Goal: Ask a question: Ask a question

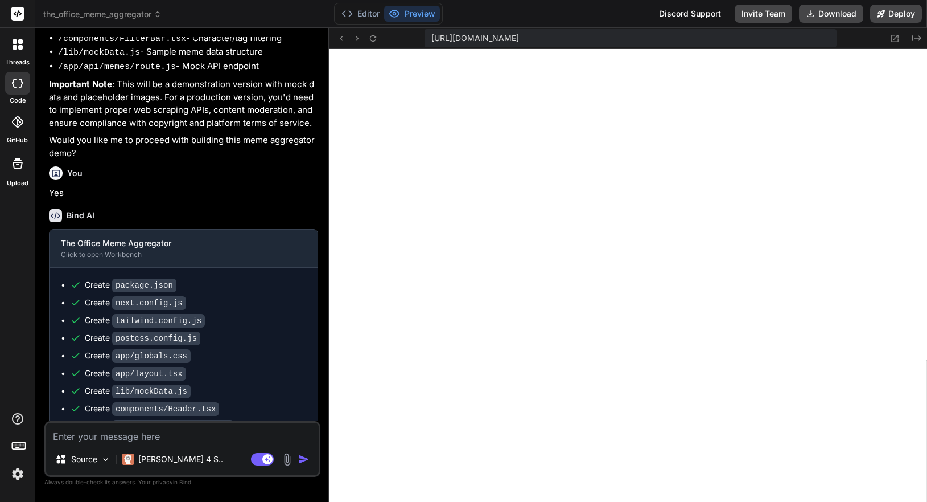
scroll to position [479, 0]
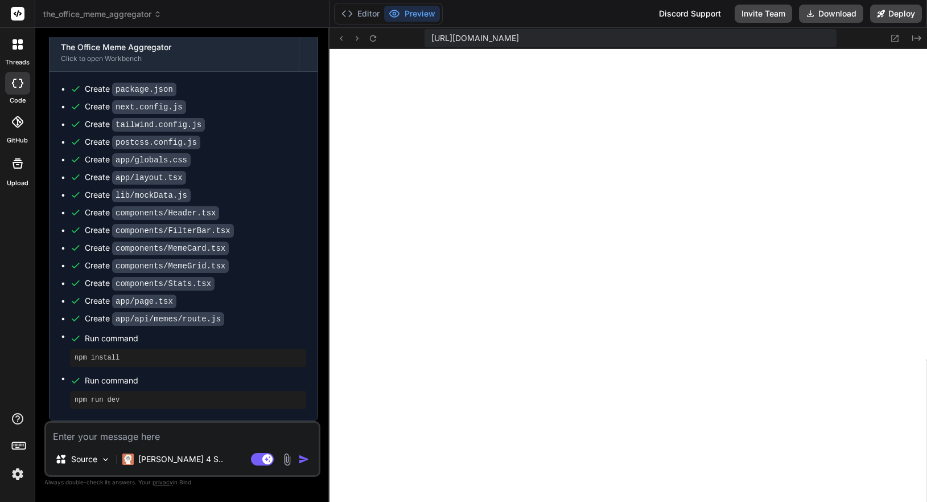
click at [362, 28] on div "[URL][DOMAIN_NAME] Created with Pixso." at bounding box center [629, 38] width 598 height 21
click at [362, 24] on div "Editor Preview Discord Support Invite Team Download Deploy" at bounding box center [629, 14] width 598 height 28
click at [363, 21] on button "Editor" at bounding box center [360, 14] width 47 height 16
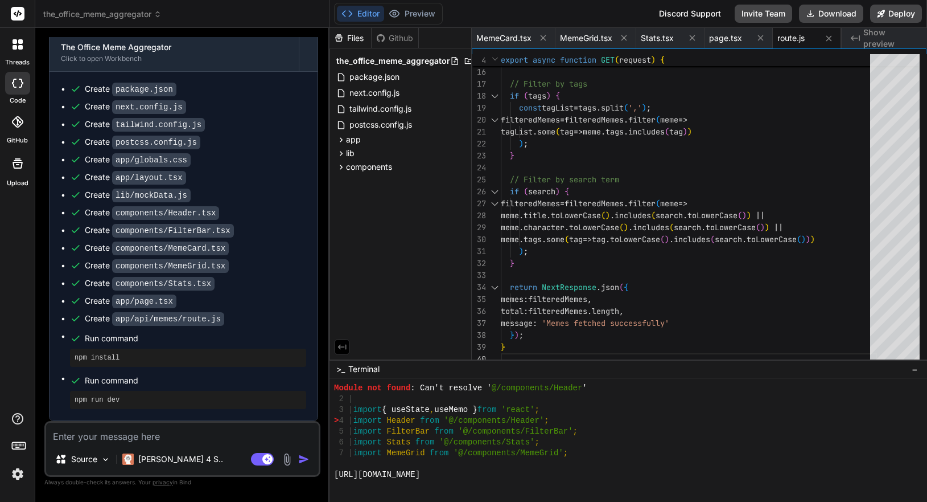
click at [192, 437] on textarea at bounding box center [182, 432] width 273 height 20
paste textarea "./app/page.tsx:4:0 Module not found: Can't resolve '@/components/Header' 2 | 3 …"
type textarea "./app/page.tsx:4:0 Module not found: Can't resolve '@/components/Header' 2 | 3 …"
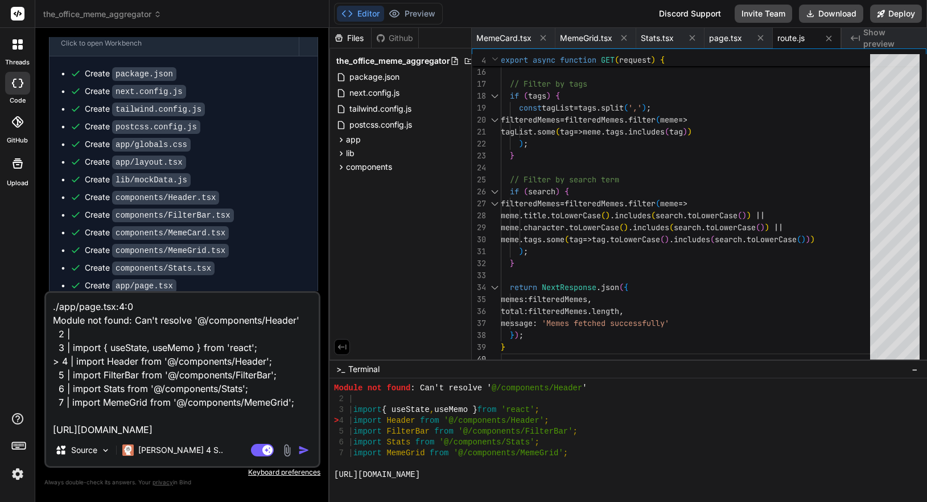
scroll to position [1, 0]
type textarea "x"
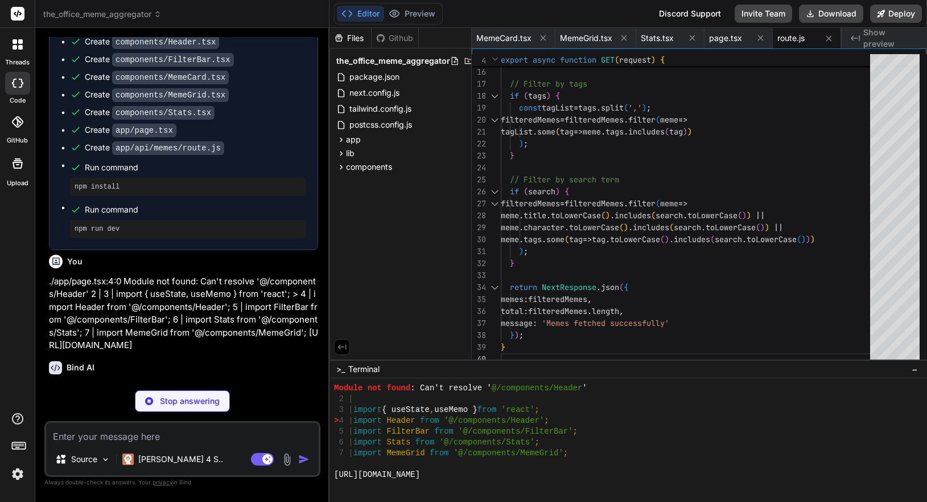
scroll to position [661, 0]
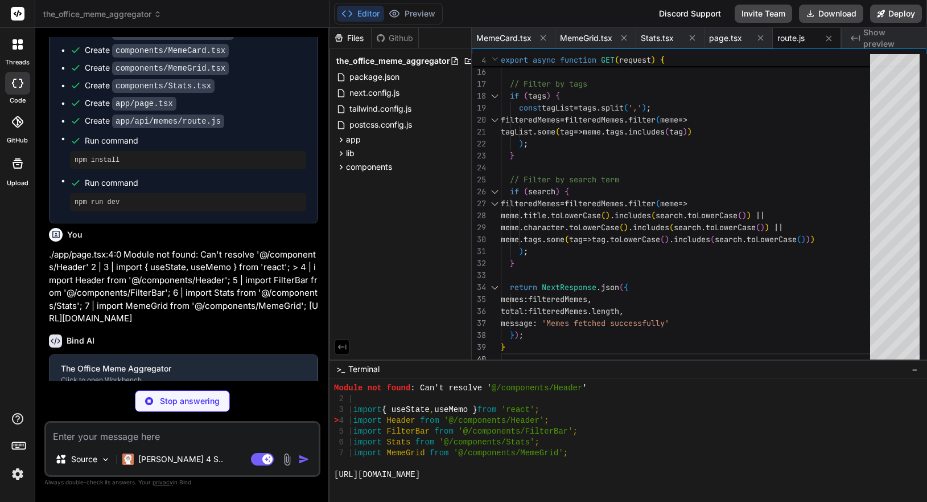
type textarea "x"
type textarea "{ "compilerOptions": { "baseUrl": ".", "paths": { "@/*": ["./*"] } } }"
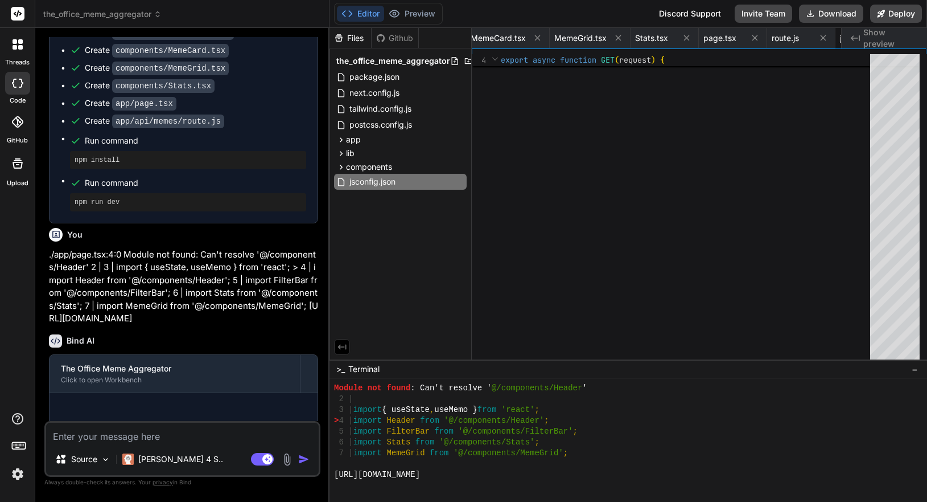
type textarea "x"
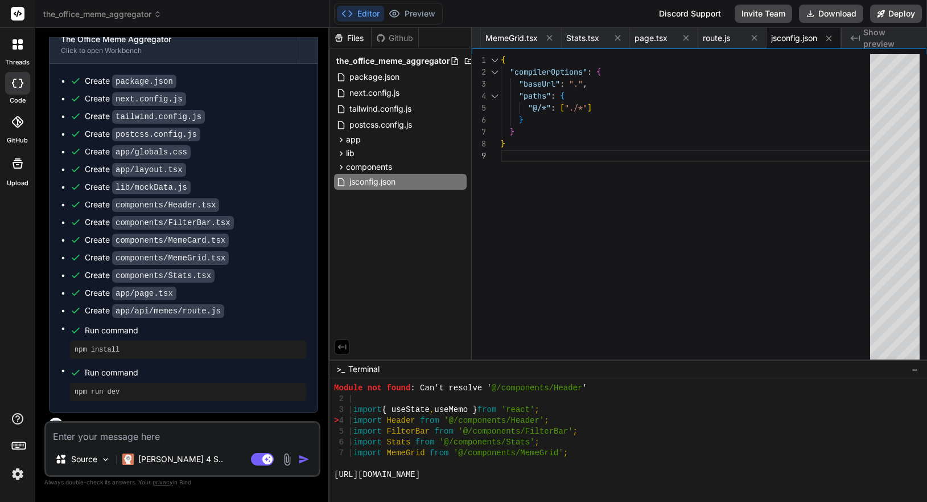
scroll to position [684, 0]
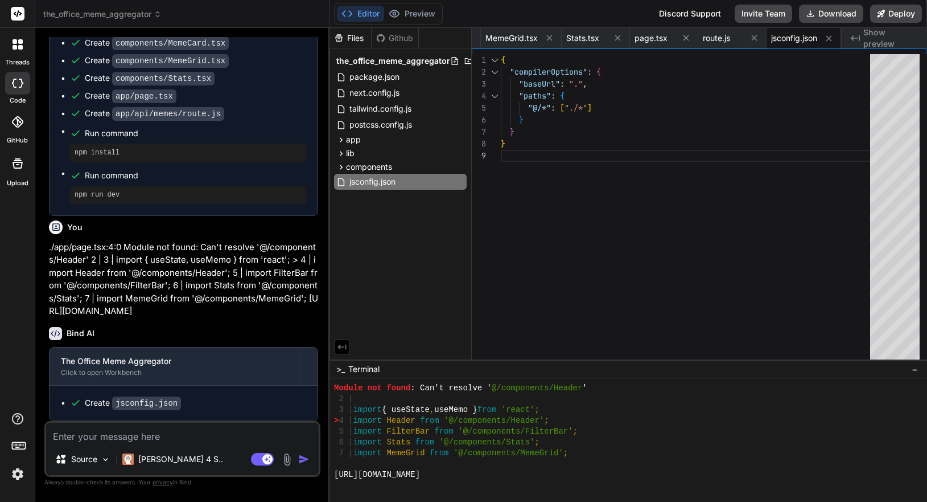
click at [414, 24] on div "Editor Preview" at bounding box center [388, 14] width 109 height 22
click at [415, 20] on button "Preview" at bounding box center [412, 14] width 56 height 16
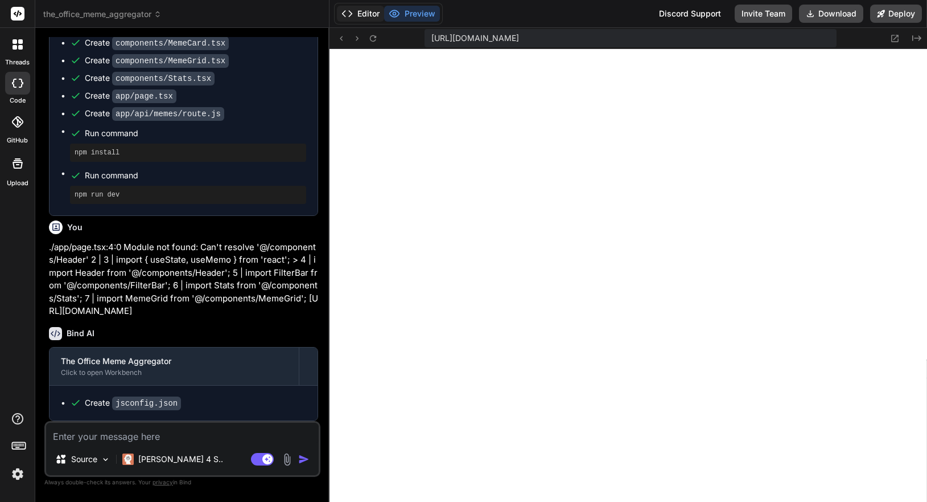
click at [373, 15] on button "Editor" at bounding box center [360, 14] width 47 height 16
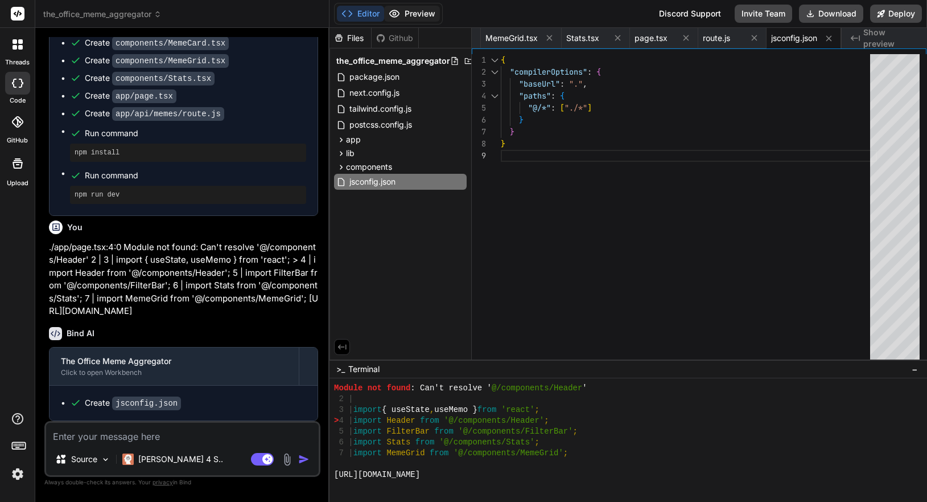
click at [429, 10] on button "Preview" at bounding box center [412, 14] width 56 height 16
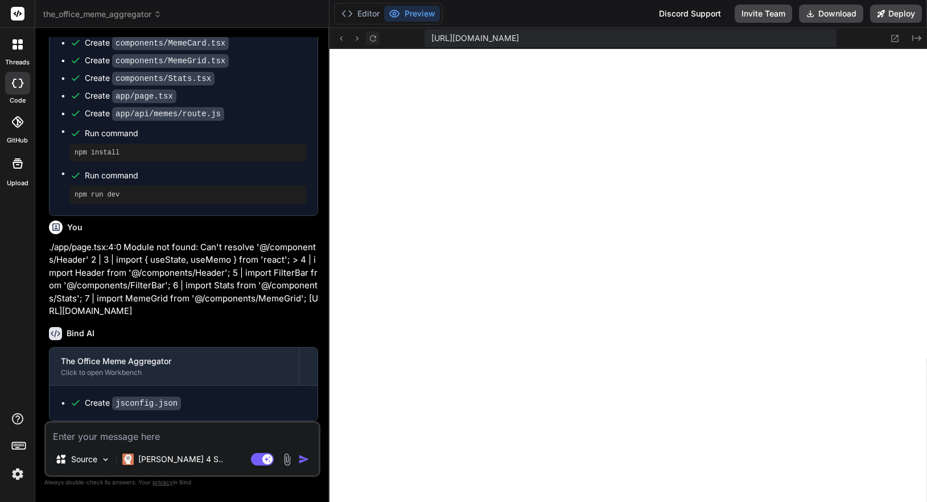
click at [376, 40] on icon at bounding box center [373, 39] width 10 height 10
click at [363, 9] on button "Editor" at bounding box center [360, 14] width 47 height 16
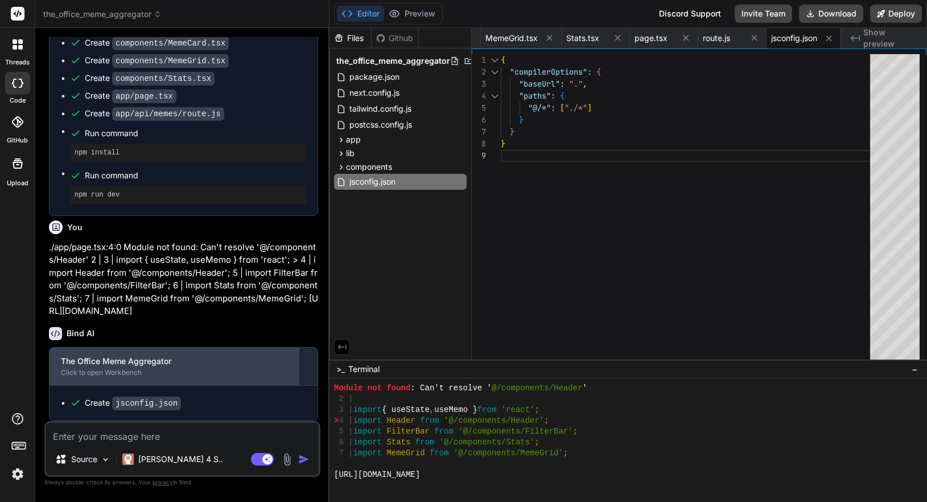
click at [187, 372] on div "Click to open Workbench" at bounding box center [174, 372] width 227 height 9
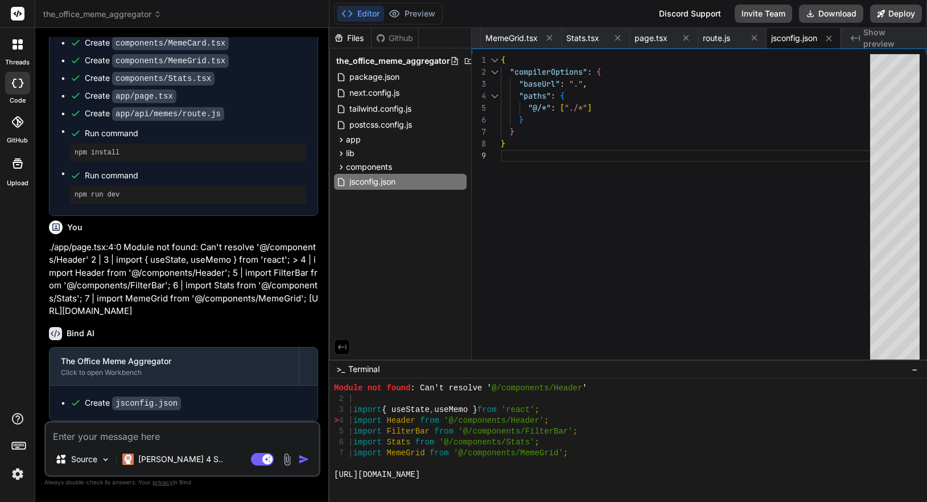
click at [181, 398] on div "Create jsconfig.json" at bounding box center [188, 403] width 236 height 12
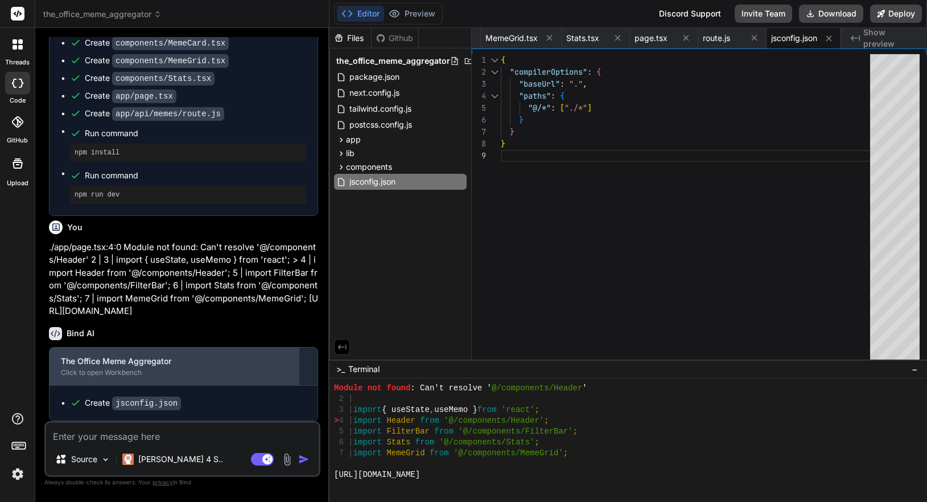
click at [163, 369] on div "Click to open Workbench" at bounding box center [174, 372] width 227 height 9
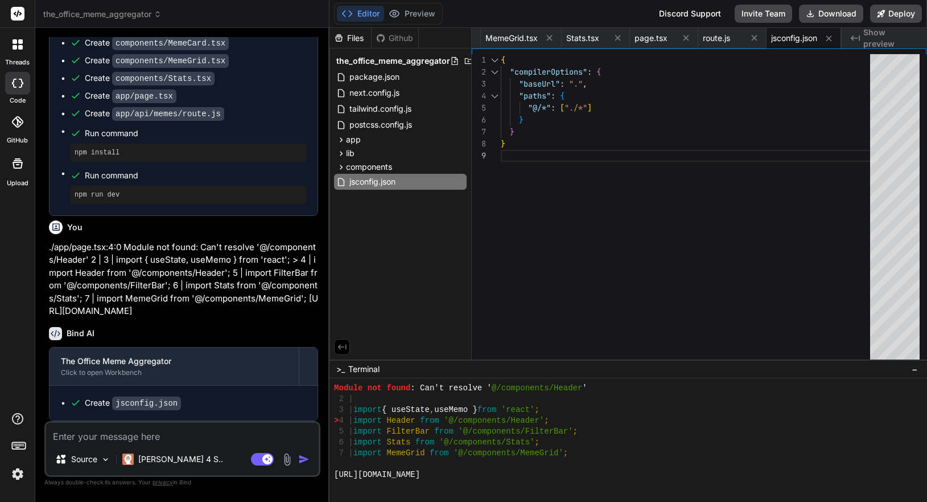
click at [202, 432] on textarea at bounding box center [182, 432] width 273 height 20
click at [201, 408] on div "Create jsconfig.json" at bounding box center [188, 403] width 236 height 12
click at [206, 443] on div "Source Claude 4 S.. Agent Mode. When this toggle is activated, AI automatically…" at bounding box center [182, 449] width 276 height 56
click at [158, 413] on div "Create jsconfig.json" at bounding box center [184, 402] width 268 height 35
click at [162, 434] on textarea at bounding box center [182, 432] width 273 height 20
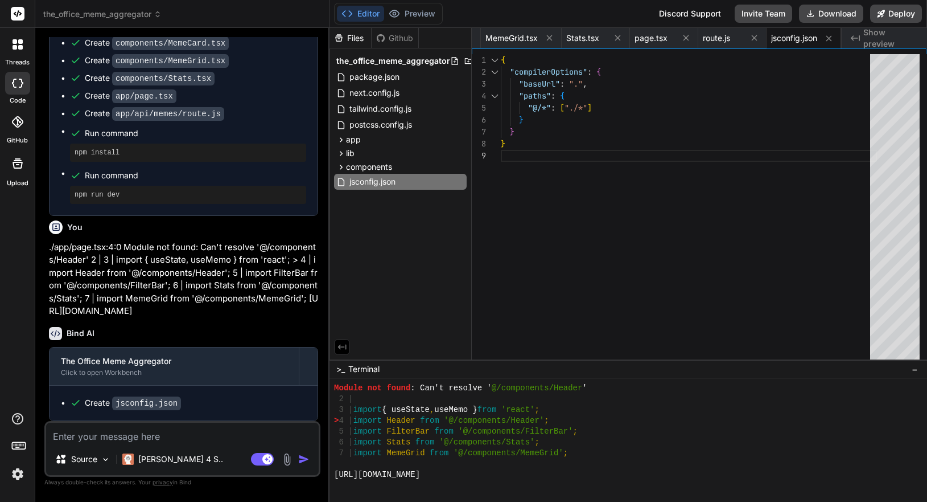
type textarea "I"
type textarea "x"
type textarea "Is"
type textarea "x"
type textarea "Is"
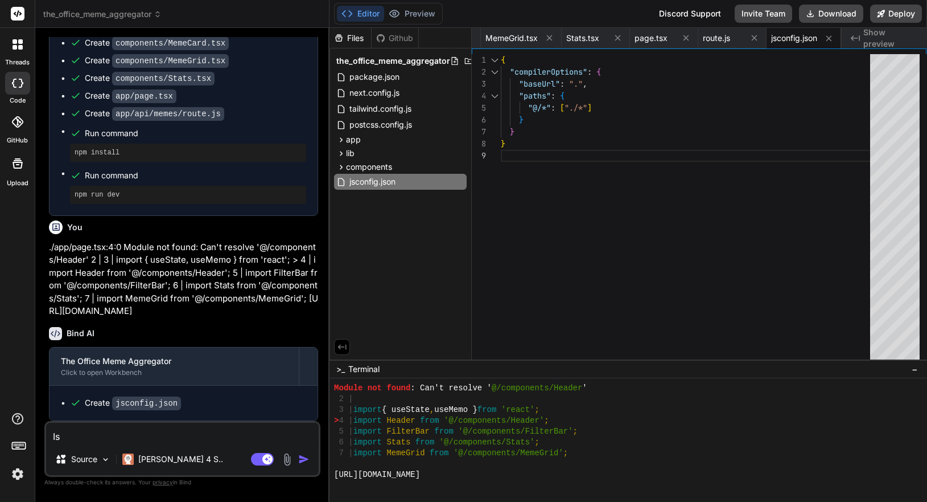
type textarea "x"
type textarea "Is s"
type textarea "x"
type textarea "Is so"
type textarea "x"
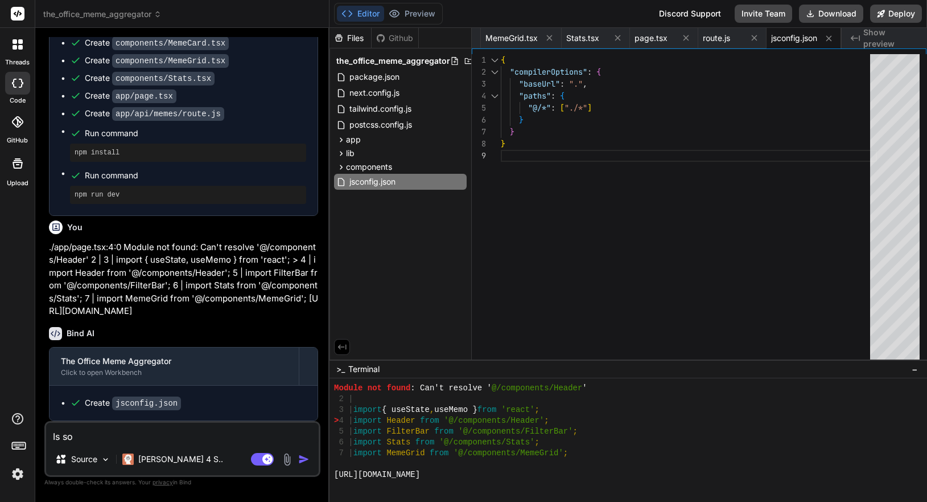
type textarea "Is som"
type textarea "x"
type textarea "Is some"
type textarea "x"
type textarea "Is somet"
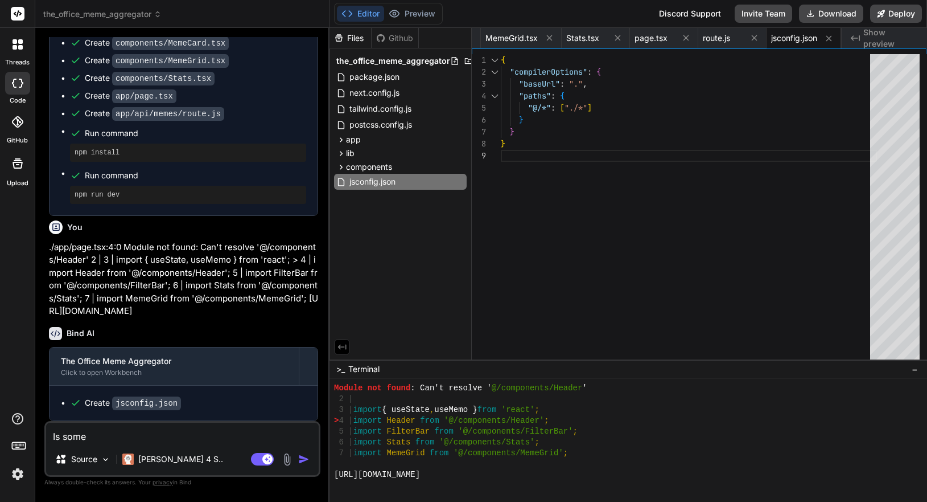
type textarea "x"
type textarea "Is someth"
type textarea "x"
type textarea "Is somethi"
type textarea "x"
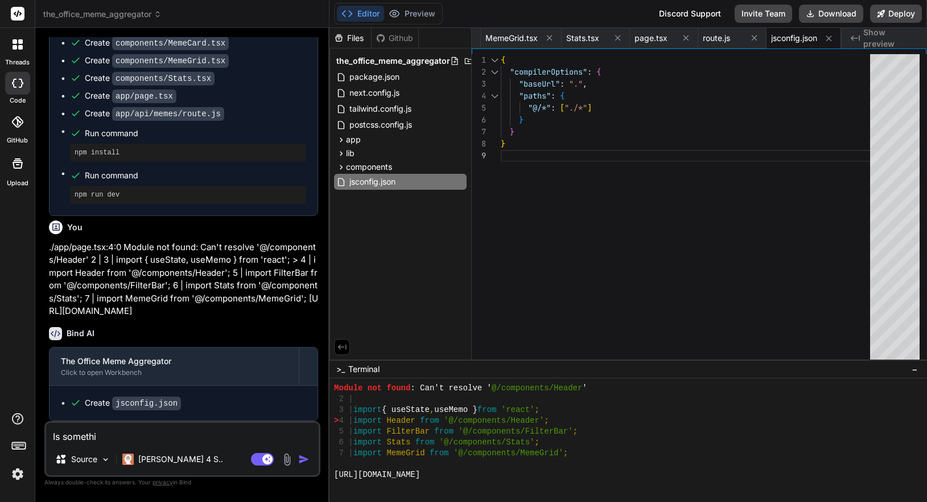
type textarea "Is somethig"
type textarea "x"
type textarea "Is somethign"
type textarea "x"
type textarea "Is somethign"
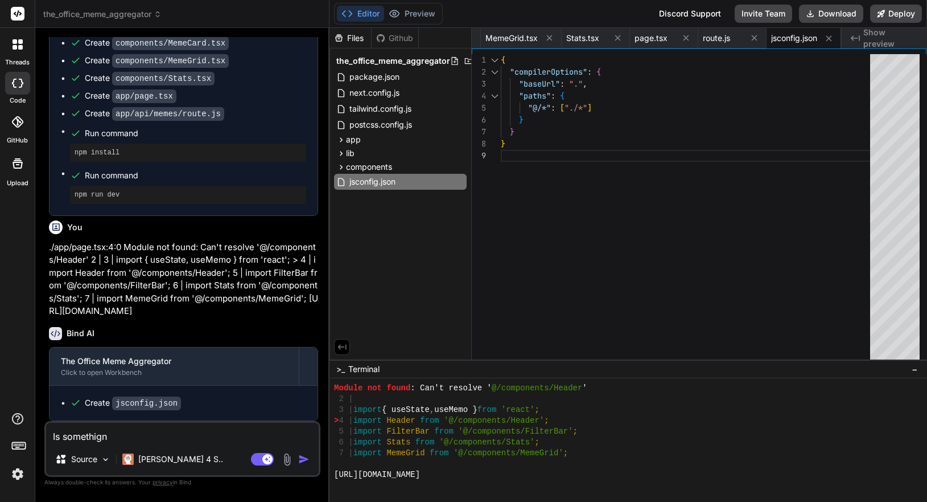
type textarea "x"
type textarea "Is somethign h"
type textarea "x"
type textarea "Is somethign"
type textarea "x"
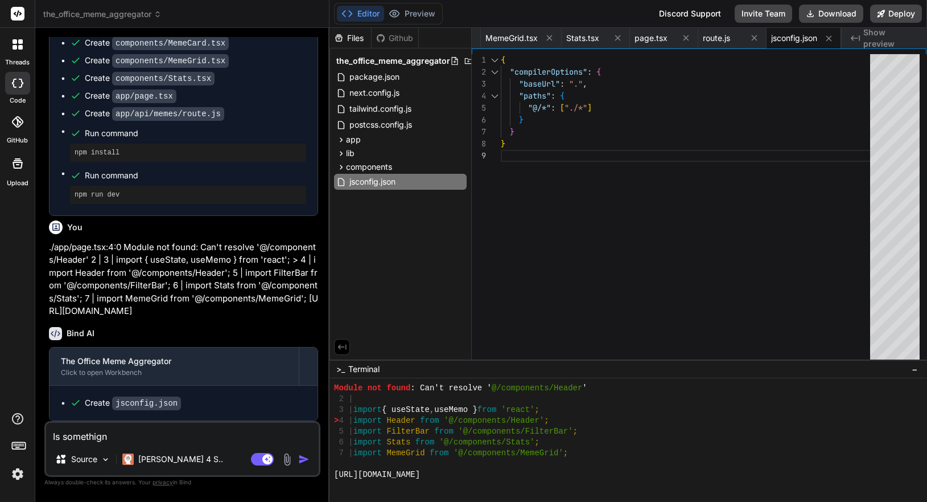
type textarea "Is somethign"
type textarea "x"
type textarea "Is somethig"
type textarea "x"
type textarea "Is somethi"
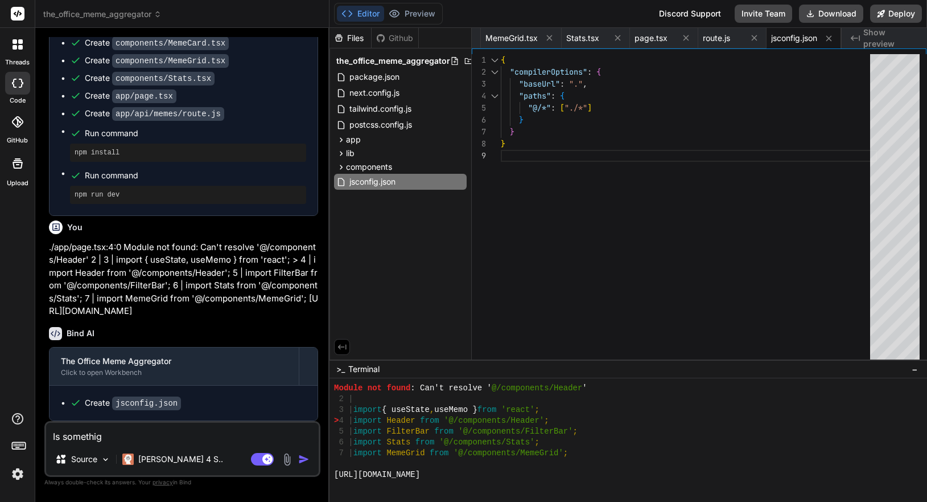
type textarea "x"
type textarea "Is somethin"
type textarea "x"
type textarea "Is something"
type textarea "x"
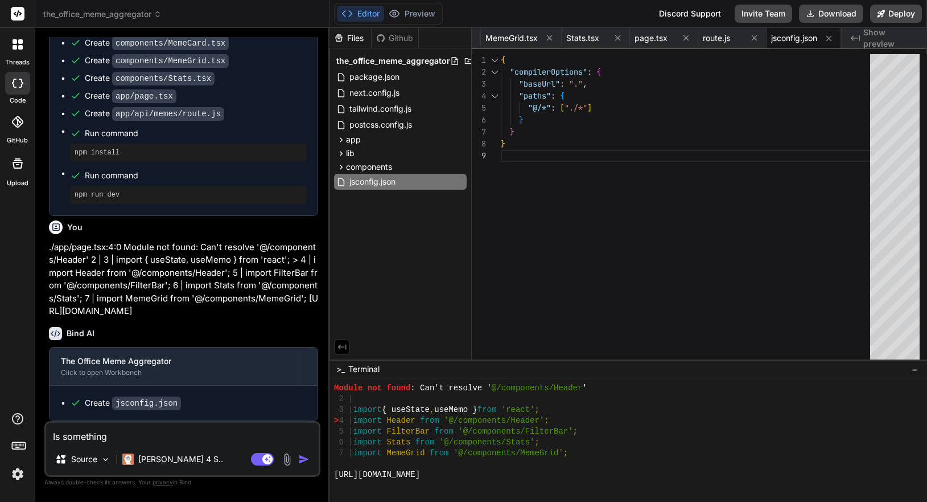
type textarea "Is something"
type textarea "x"
type textarea "Is something h"
type textarea "x"
type textarea "Is something ha"
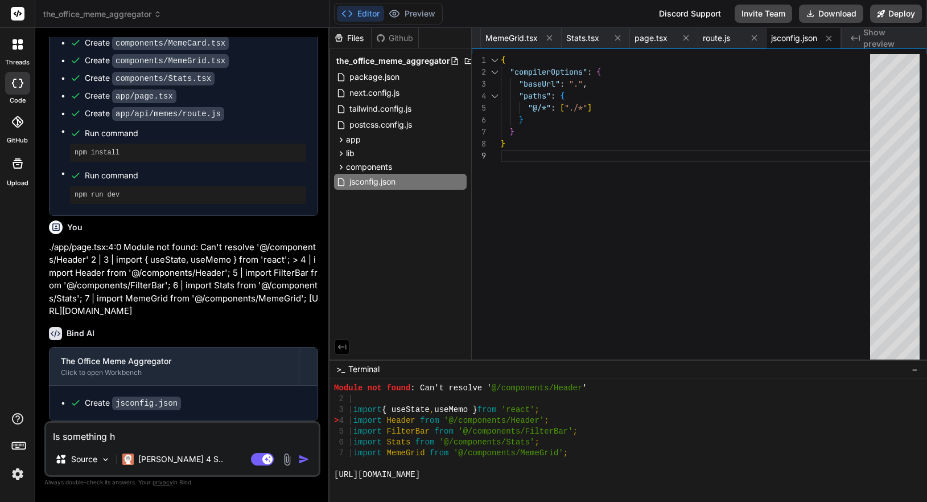
type textarea "x"
type textarea "Is something hap"
type textarea "x"
type textarea "Is something happ"
type textarea "x"
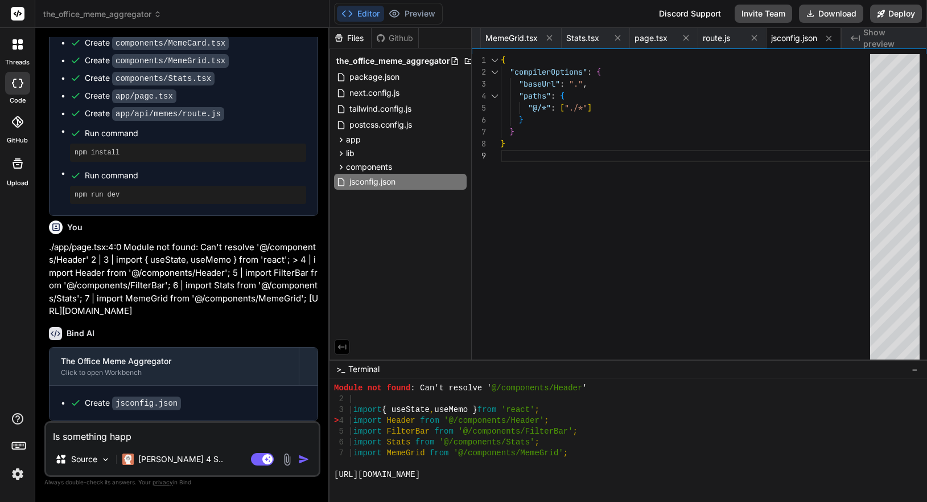
type textarea "Is something [PERSON_NAME]"
type textarea "x"
type textarea "Is something happen"
type textarea "x"
type textarea "Is something happen?"
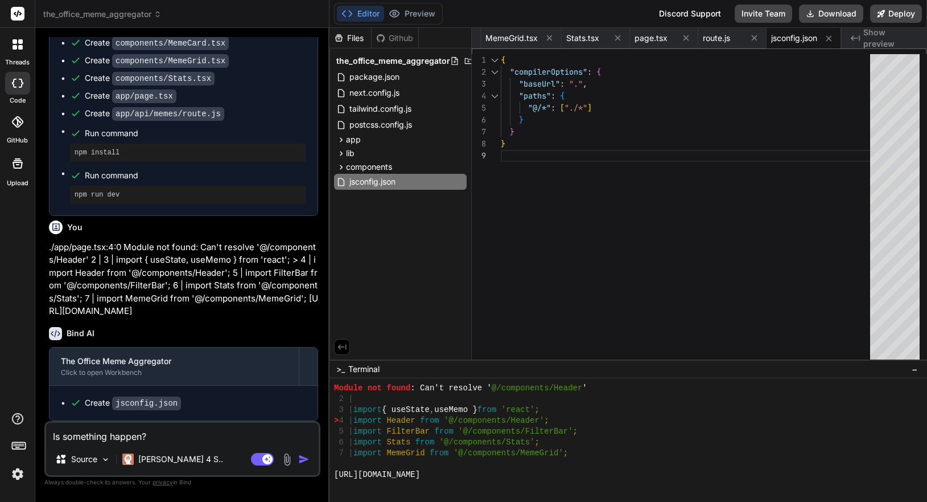
type textarea "x"
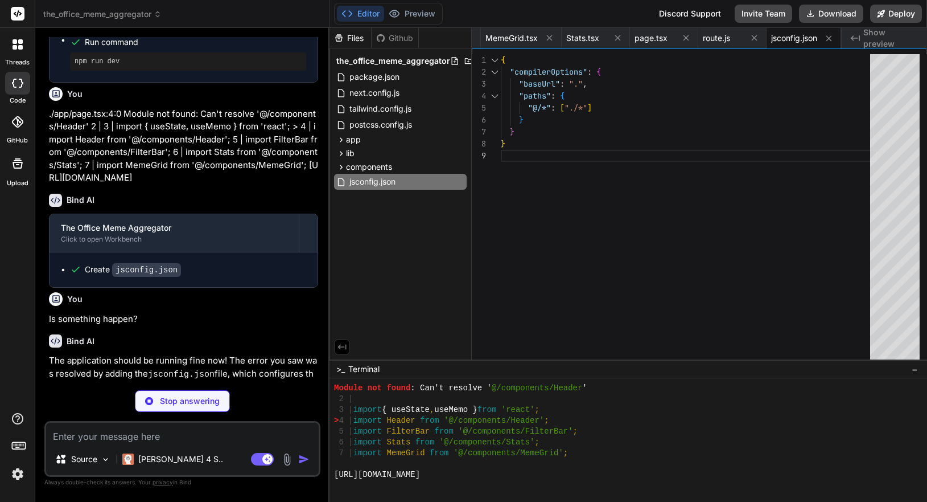
scroll to position [999, 0]
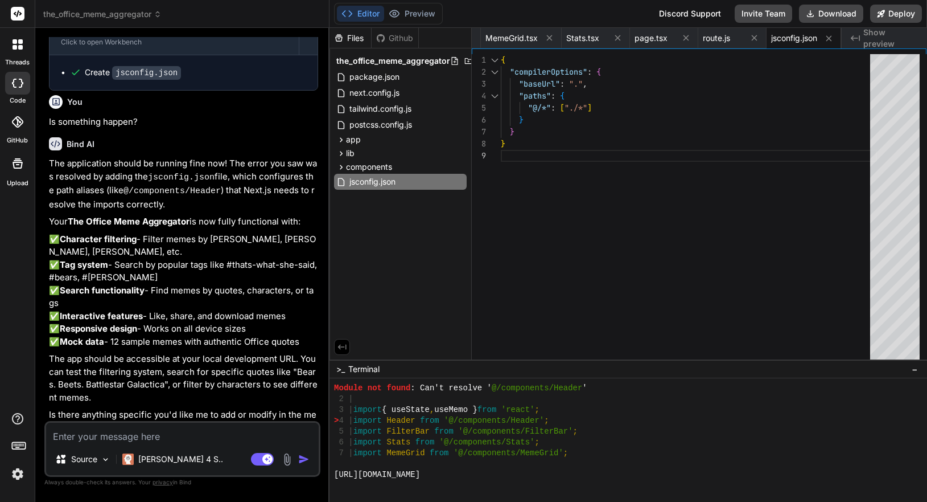
type textarea "x"
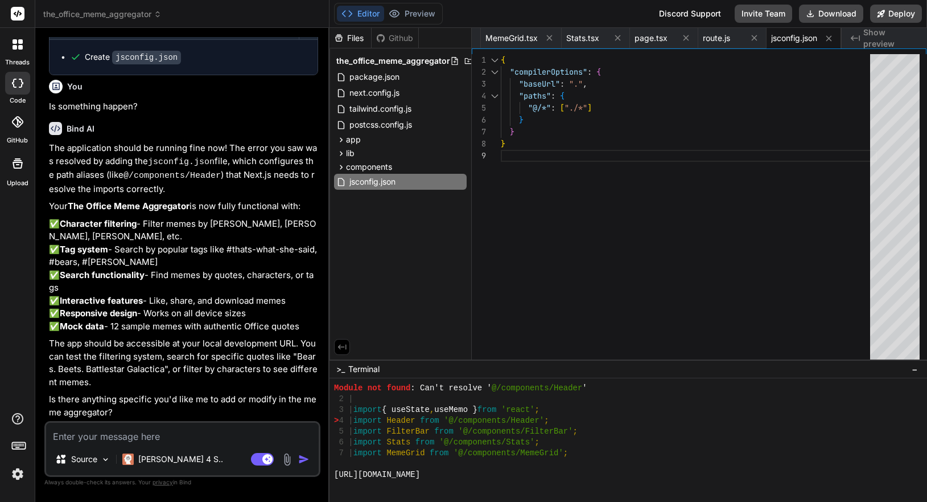
click at [200, 426] on textarea at bounding box center [182, 432] width 273 height 20
click at [415, 13] on button "Preview" at bounding box center [412, 14] width 56 height 16
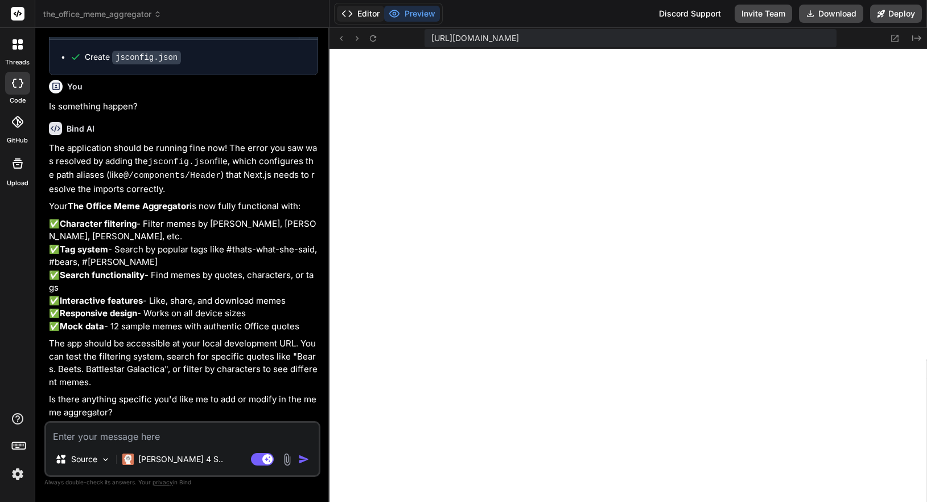
click at [372, 15] on button "Editor" at bounding box center [360, 14] width 47 height 16
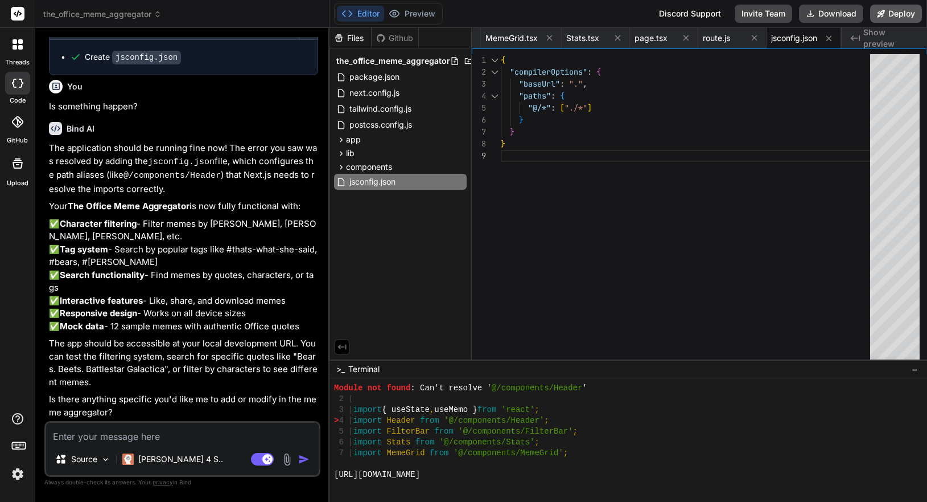
click at [906, 14] on button "Deploy" at bounding box center [897, 14] width 52 height 18
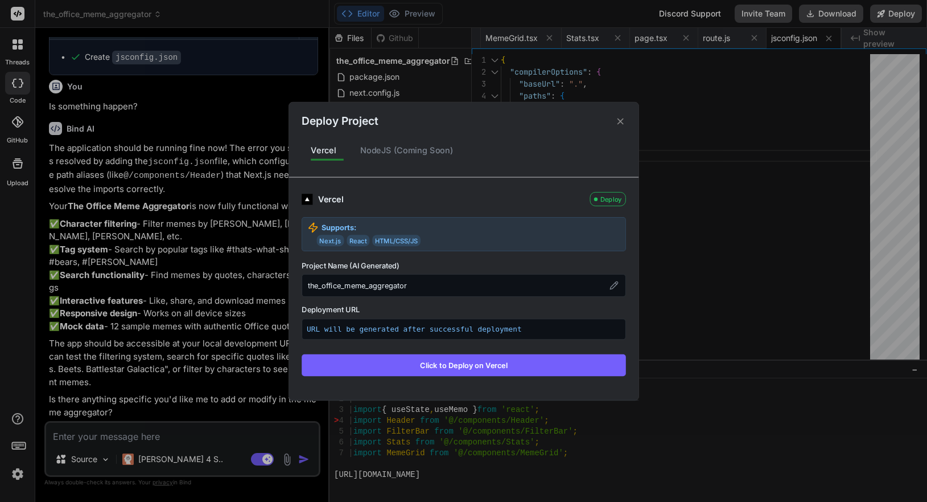
click at [611, 123] on div "Deploy Project" at bounding box center [464, 115] width 350 height 27
click at [616, 121] on icon at bounding box center [620, 121] width 11 height 11
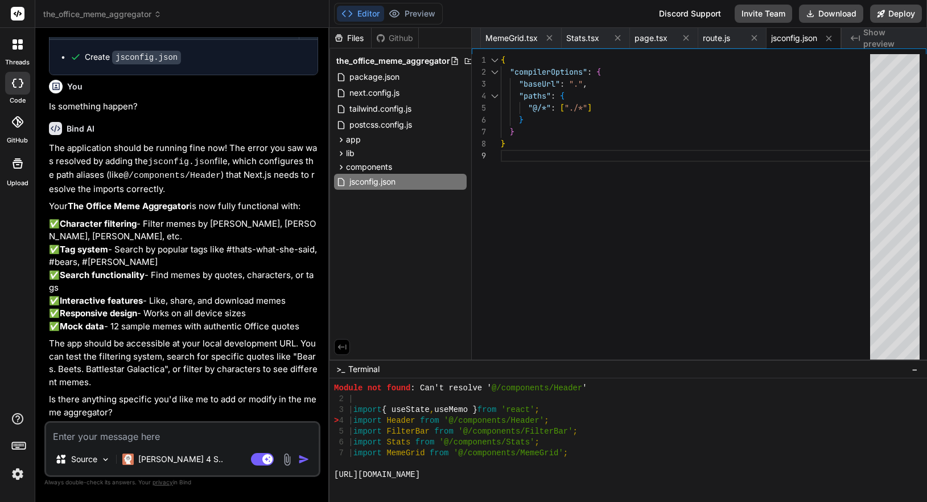
scroll to position [1504, 0]
click at [412, 21] on button "Preview" at bounding box center [412, 14] width 56 height 16
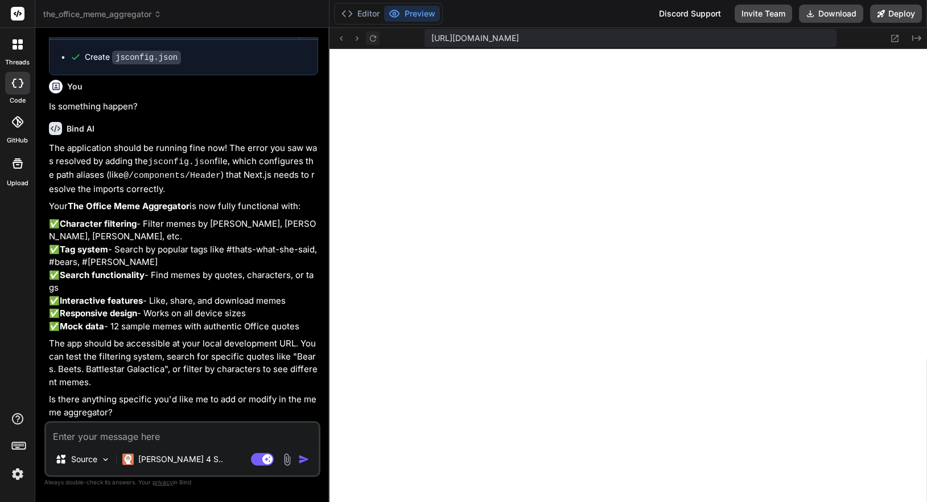
click at [376, 44] on button at bounding box center [373, 38] width 14 height 14
click at [374, 41] on icon at bounding box center [373, 39] width 10 height 10
click at [185, 441] on textarea at bounding box center [182, 432] width 273 height 20
type textarea "E"
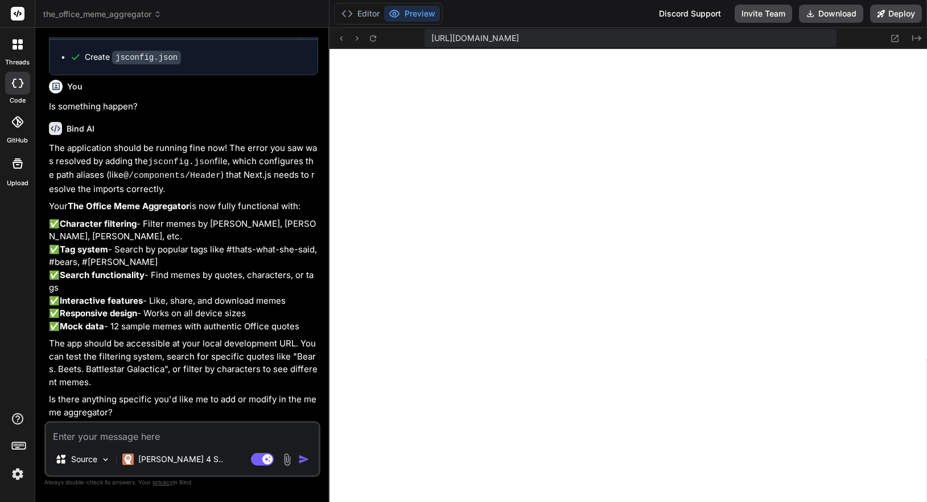
type textarea "x"
type textarea "Er"
type textarea "x"
type textarea "Err"
type textarea "x"
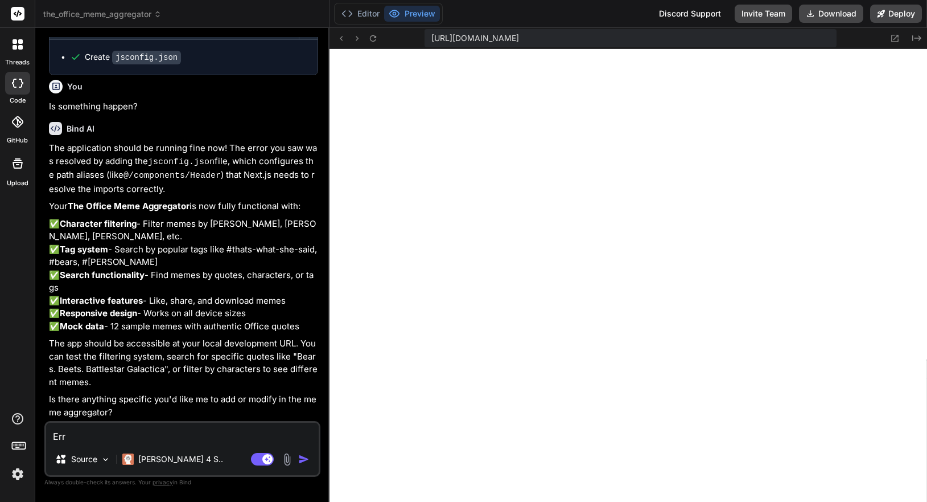
type textarea "Erro"
type textarea "x"
type textarea "Error"
type textarea "x"
type textarea "Error"
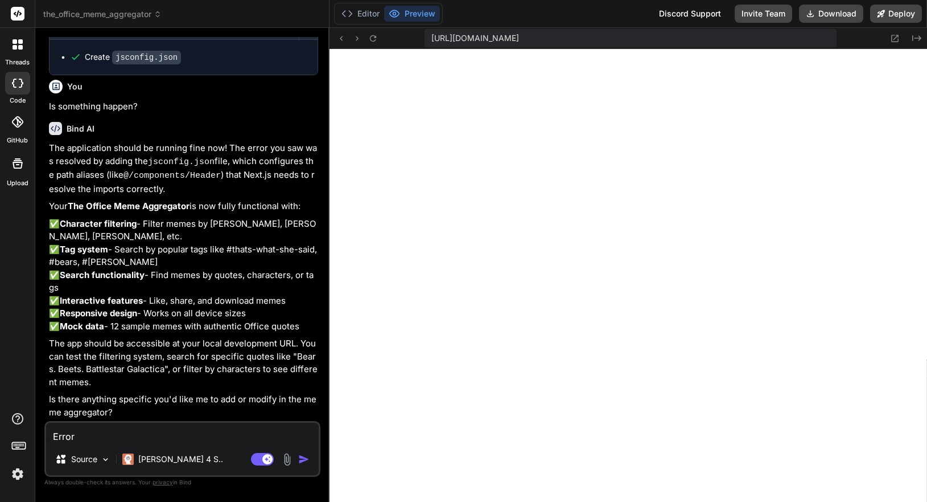
type textarea "x"
type textarea "Error s"
type textarea "x"
type textarea "Error st"
type textarea "x"
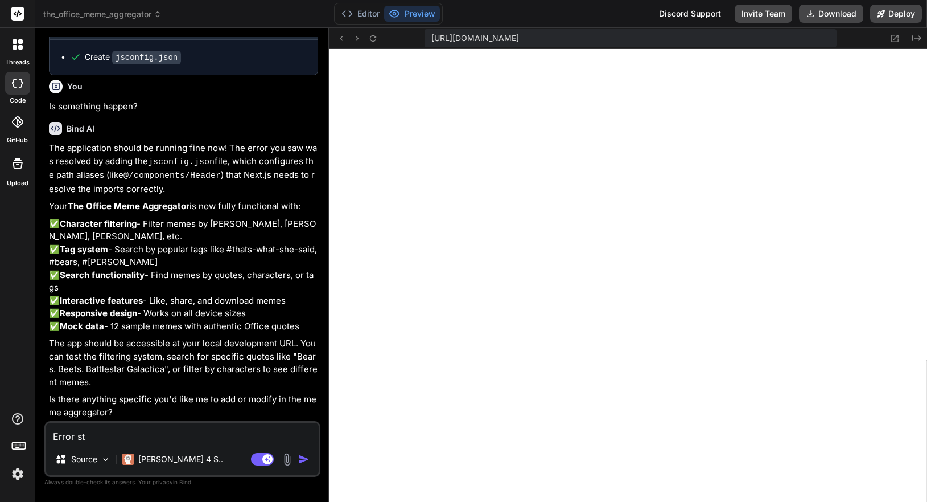
type textarea "Error sti"
type textarea "x"
type textarea "Error stil"
type textarea "x"
type textarea "Error stil"
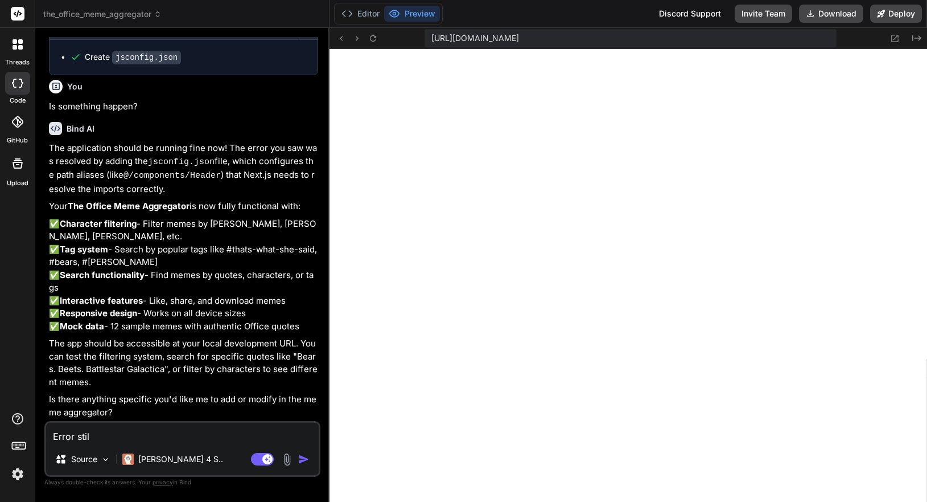
type textarea "x"
type textarea "Error stil s"
type textarea "x"
type textarea "Error stil sh"
type textarea "x"
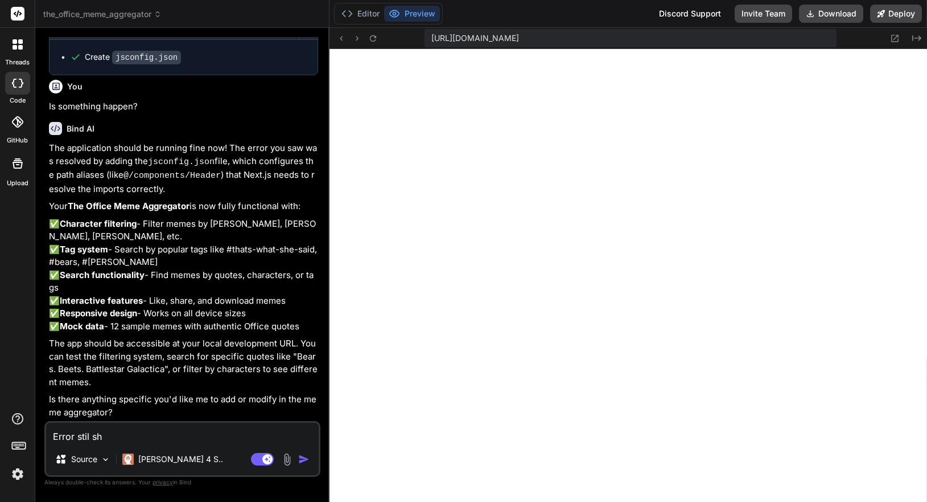
type textarea "Error stil sho"
type textarea "x"
type textarea "Error stil show"
type textarea "x"
type textarea "Error still show"
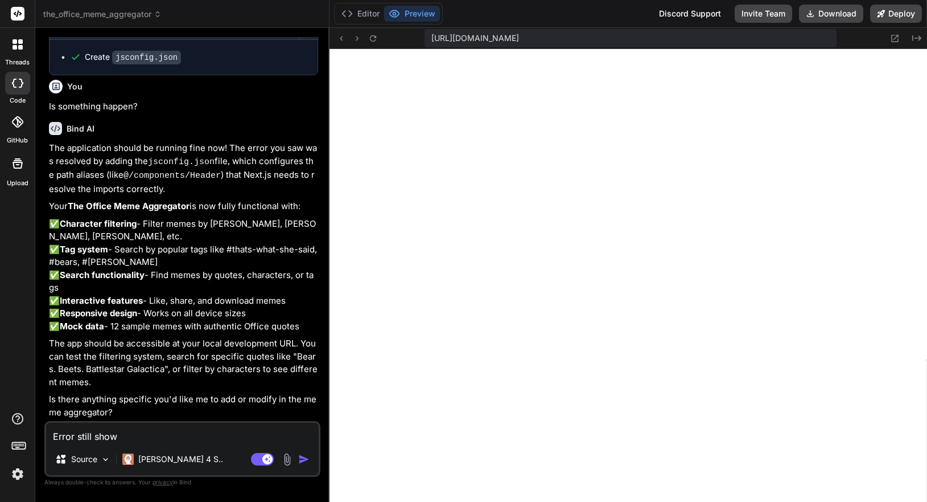
type textarea "x"
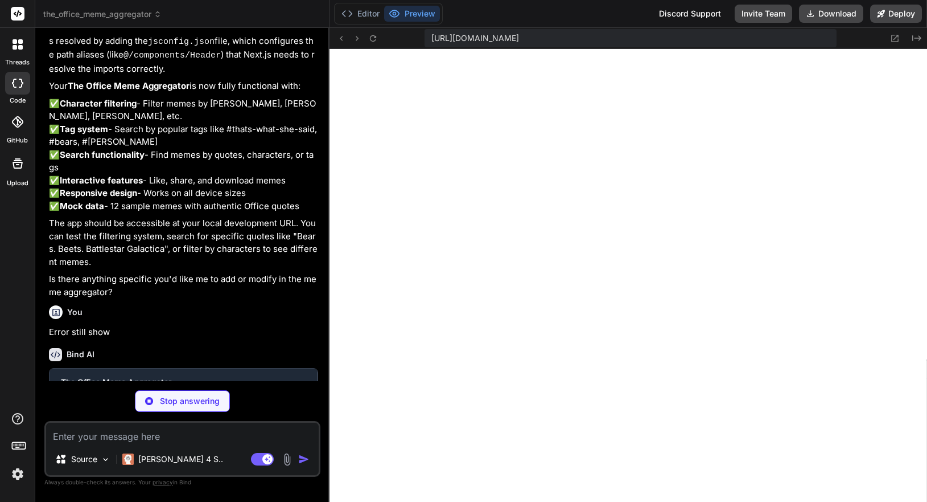
scroll to position [1146, 0]
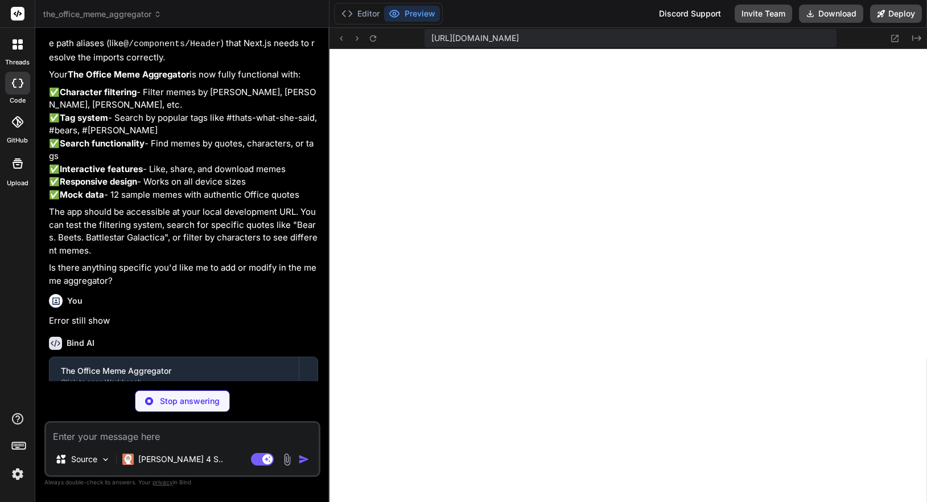
type textarea "x"
type textarea "The Office Meme Hub - Scranton's Premier Meme Collection </p> </div> </footer> …"
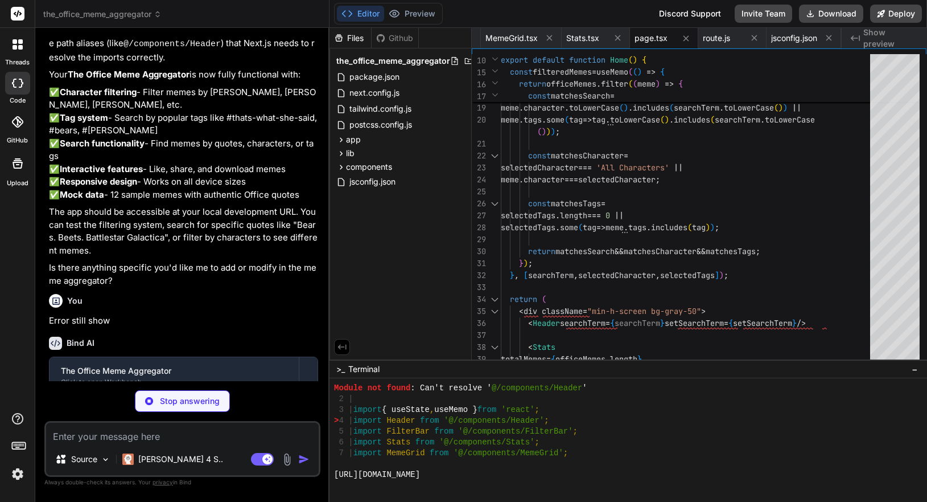
scroll to position [1644, 0]
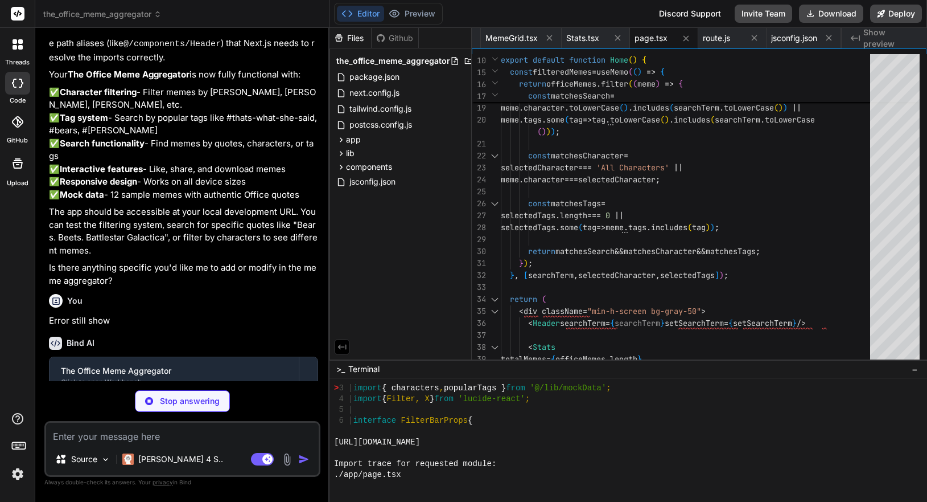
type textarea "x"
type textarea "</div> </div> ); }"
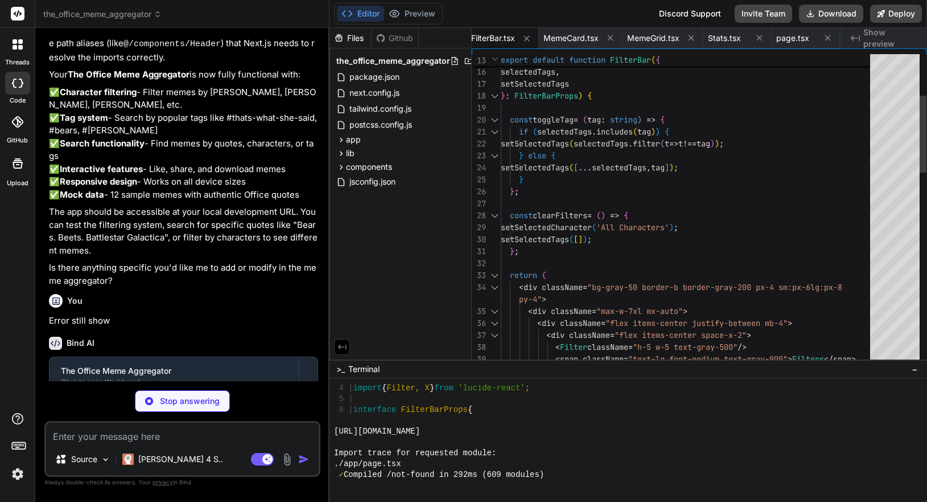
scroll to position [1666, 0]
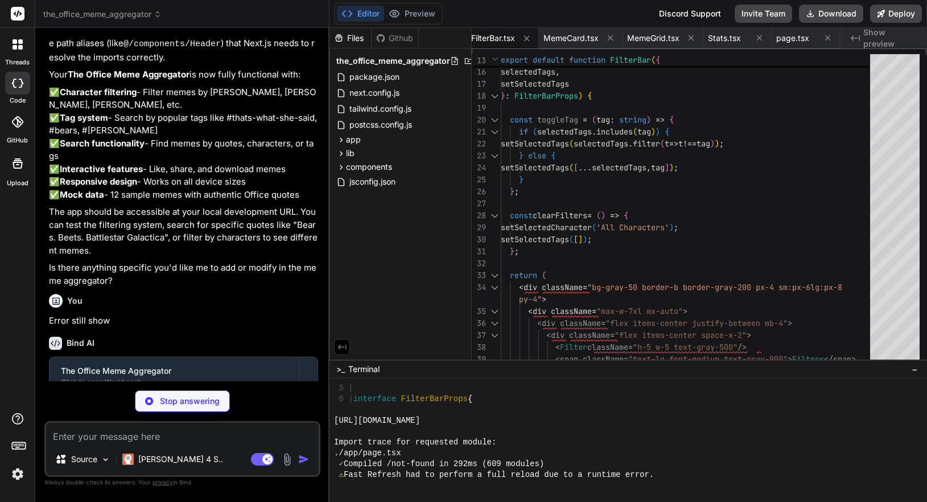
type textarea "x"
type textarea "); } return NextResponse.json({ memes: filteredMemes, total: filteredMemes.leng…"
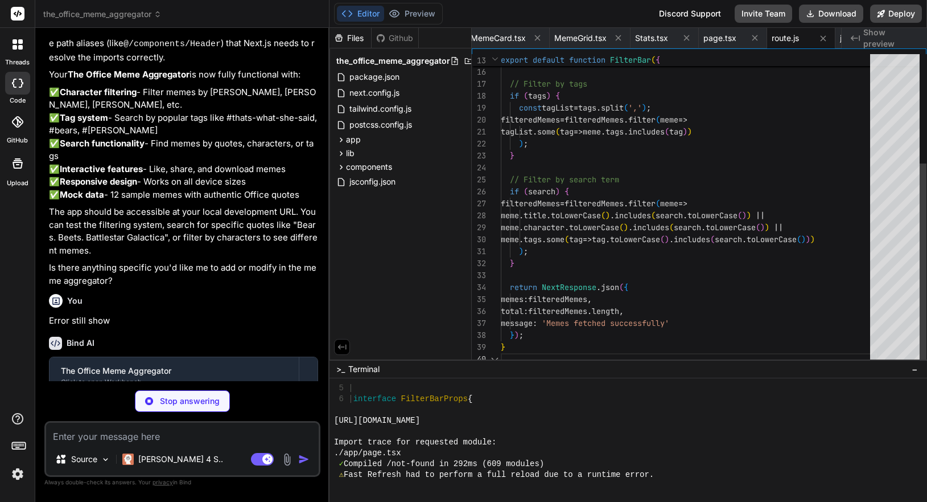
scroll to position [1677, 0]
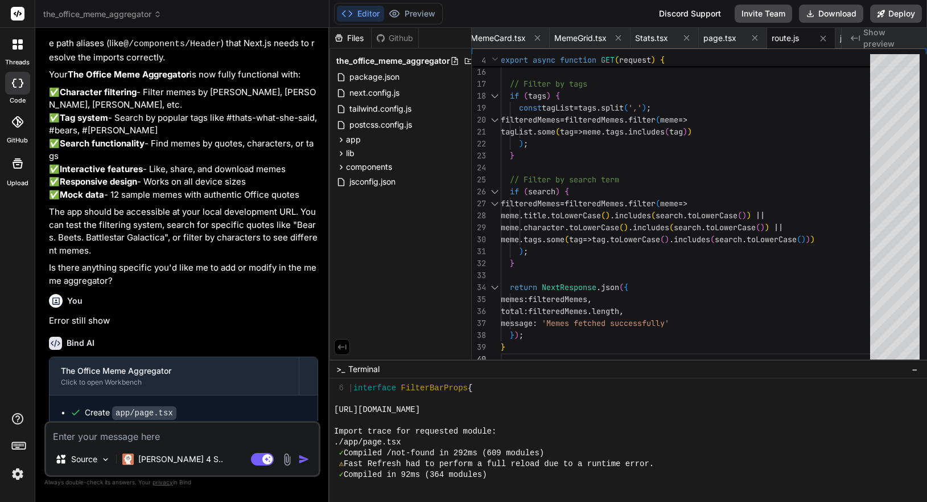
type textarea "x"
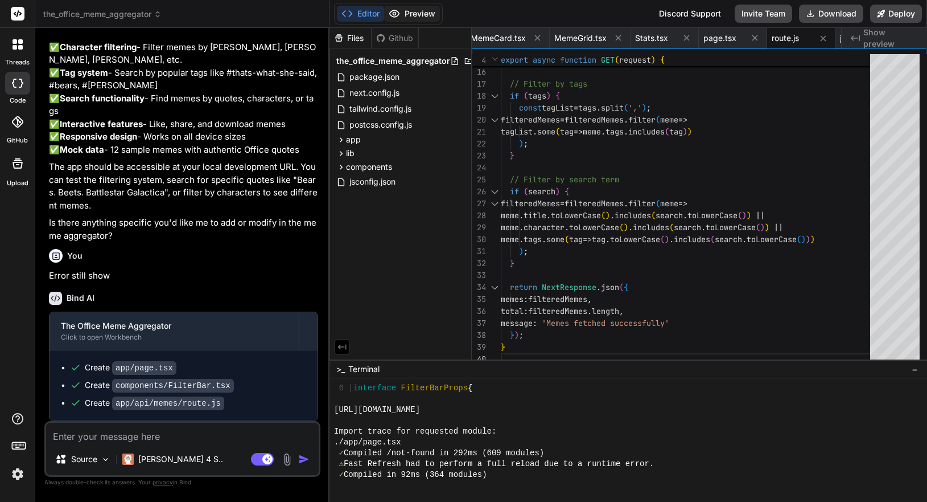
click at [417, 18] on button "Preview" at bounding box center [412, 14] width 56 height 16
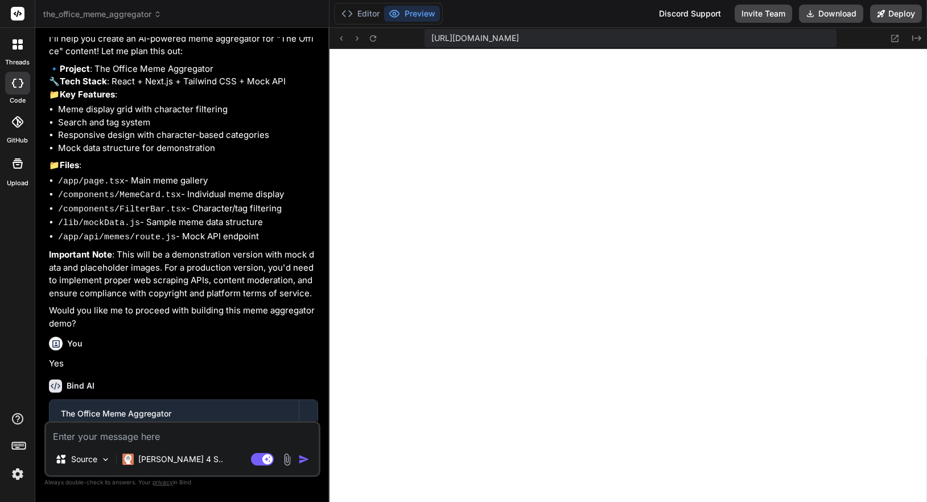
scroll to position [105, 0]
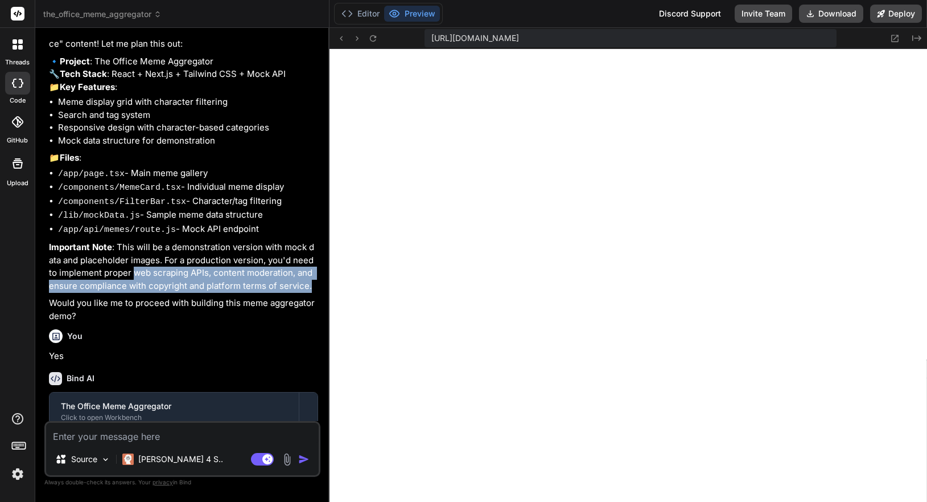
drag, startPoint x: 130, startPoint y: 293, endPoint x: 305, endPoint y: 303, distance: 175.7
click at [305, 292] on p "Important Note : This will be a demonstration version with mock data and placeh…" at bounding box center [183, 266] width 269 height 51
copy p "web scraping APIs, content moderation, and ensure compliance with copyright and…"
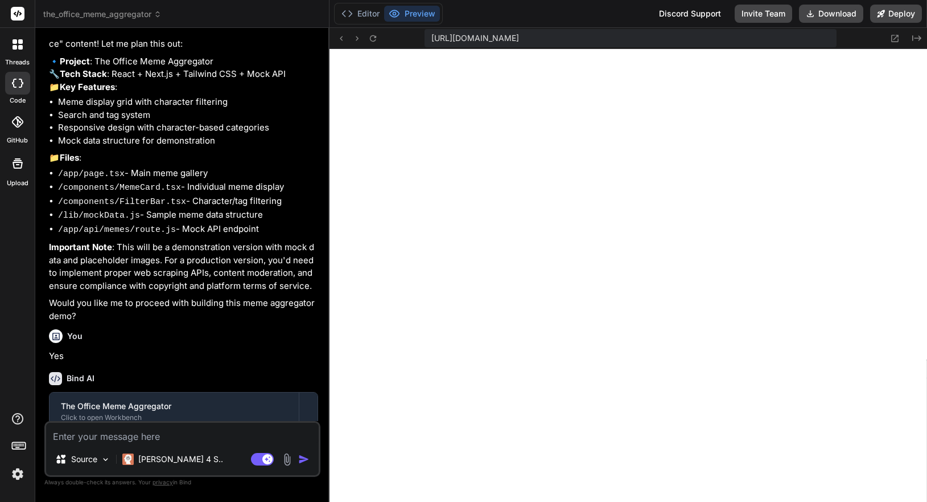
click at [216, 438] on textarea at bounding box center [182, 432] width 273 height 20
type textarea "B"
type textarea "x"
type textarea "Bu"
type textarea "x"
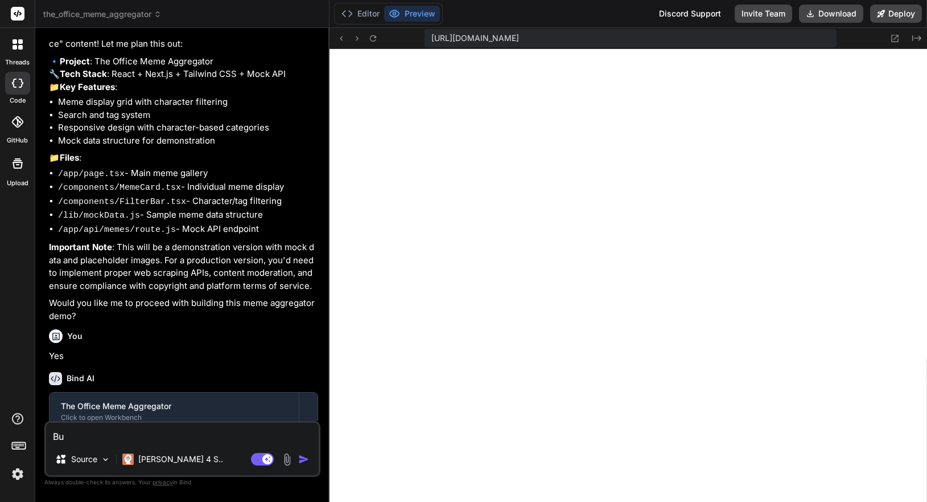
type textarea "[PERSON_NAME]"
type textarea "x"
type textarea "H"
type textarea "x"
type textarea "Ho"
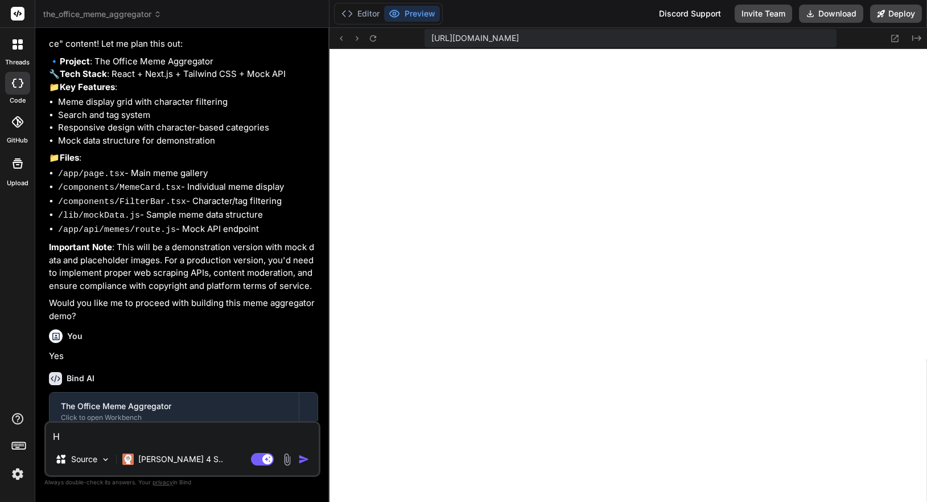
type textarea "x"
type textarea "How"
type textarea "x"
type textarea "How"
type textarea "x"
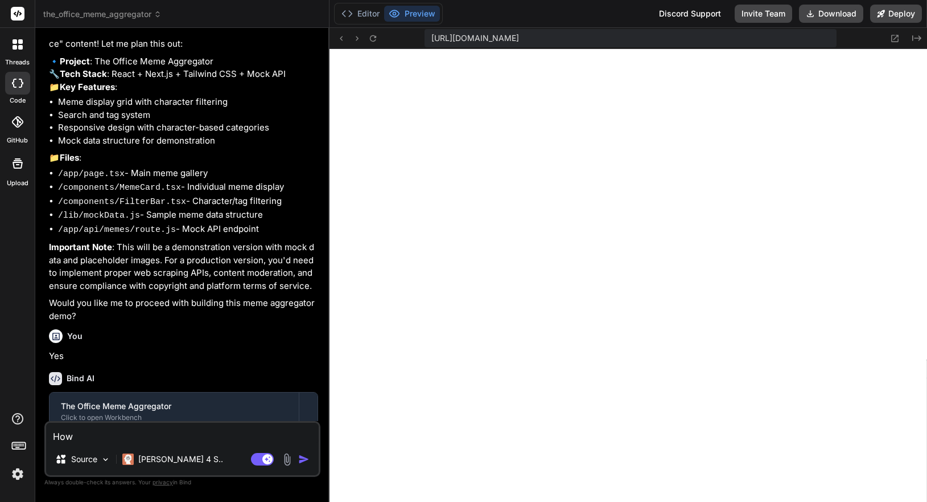
type textarea "How d"
type textarea "x"
type textarea "How do"
type textarea "x"
type textarea "How do"
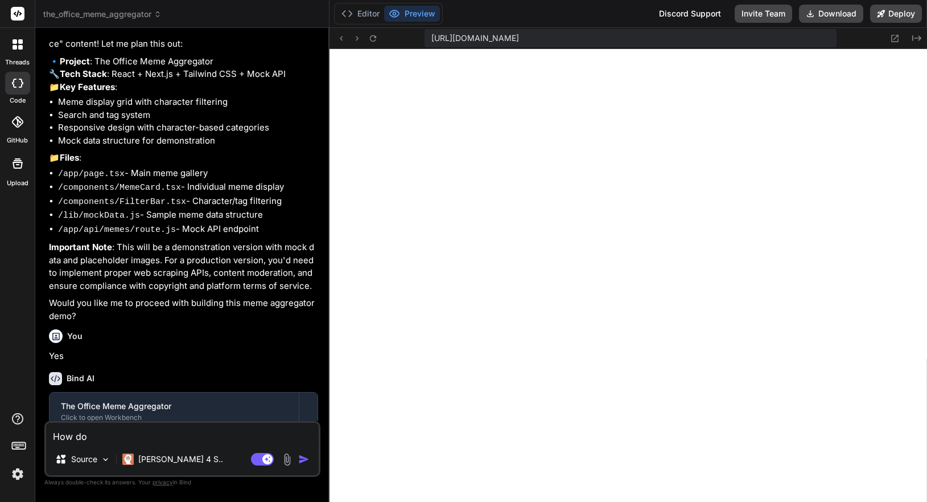
type textarea "x"
type textarea "How do I"
type textarea "x"
type textarea "How do I"
type textarea "x"
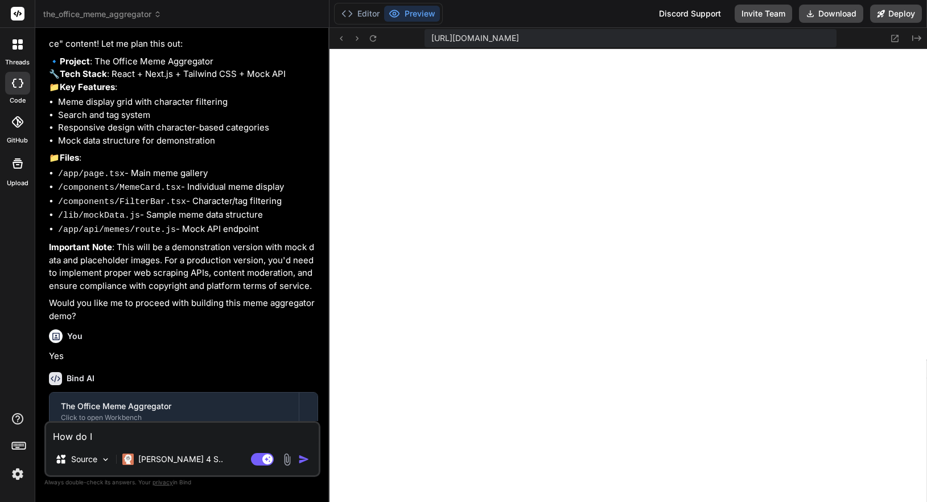
type textarea "How do I b"
type textarea "x"
type textarea "How do I bu"
type textarea "x"
type textarea "How do I [PERSON_NAME]"
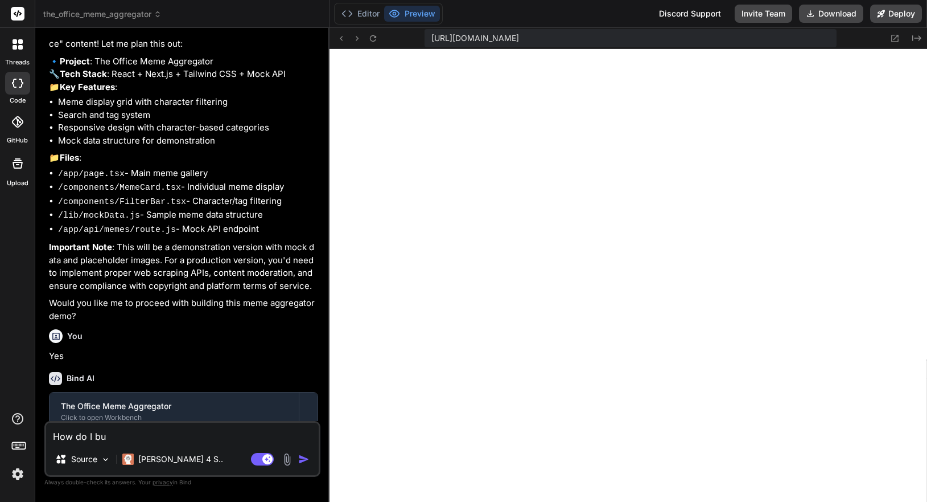
type textarea "x"
type textarea "How do I buil"
type textarea "x"
type textarea "How do I build"
type textarea "x"
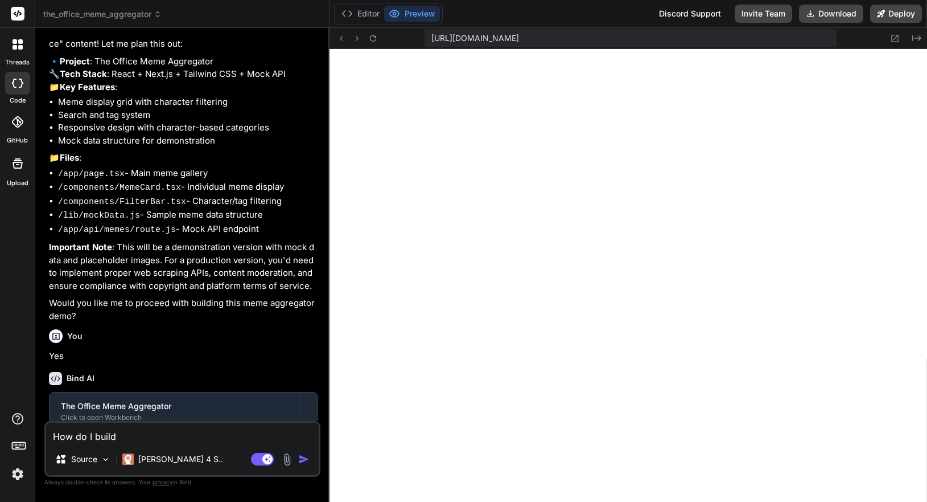
type textarea "How do I build"
type textarea "x"
paste textarea "web scraping APIs, content moderation, and ensure compliance with copyright and…"
type textarea "How do I build web scraping APIs, content moderation, and ensure compliance wit…"
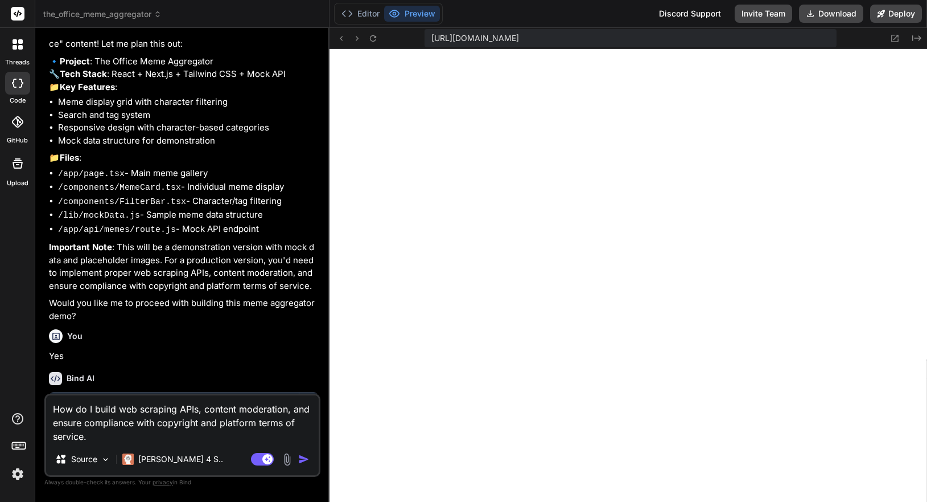
type textarea "x"
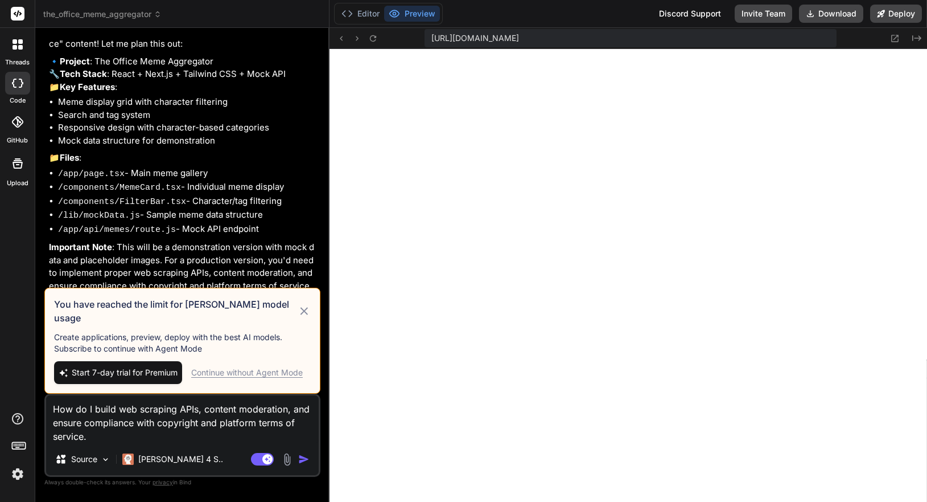
click at [193, 426] on textarea "How do I build web scraping APIs, content moderation, and ensure compliance wit…" at bounding box center [182, 419] width 273 height 48
type textarea "How do I build web scraping APIs, content moderation, and ensure compliance wit…"
click at [285, 369] on div "Continue without Agent Mode" at bounding box center [247, 372] width 112 height 11
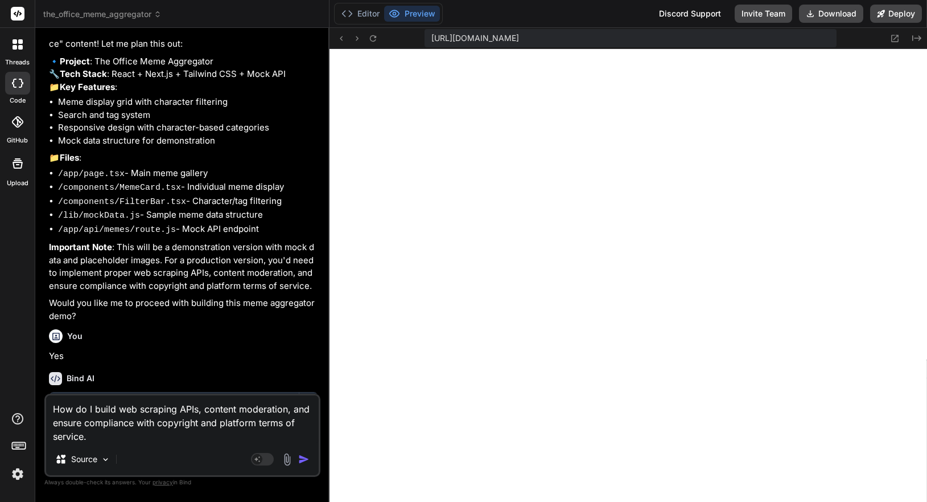
click at [301, 459] on img "button" at bounding box center [303, 458] width 11 height 11
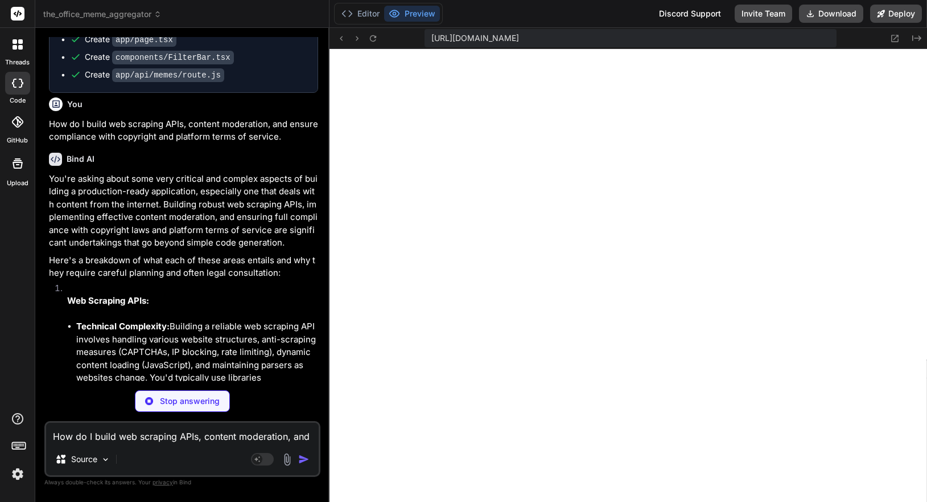
scroll to position [1582, 0]
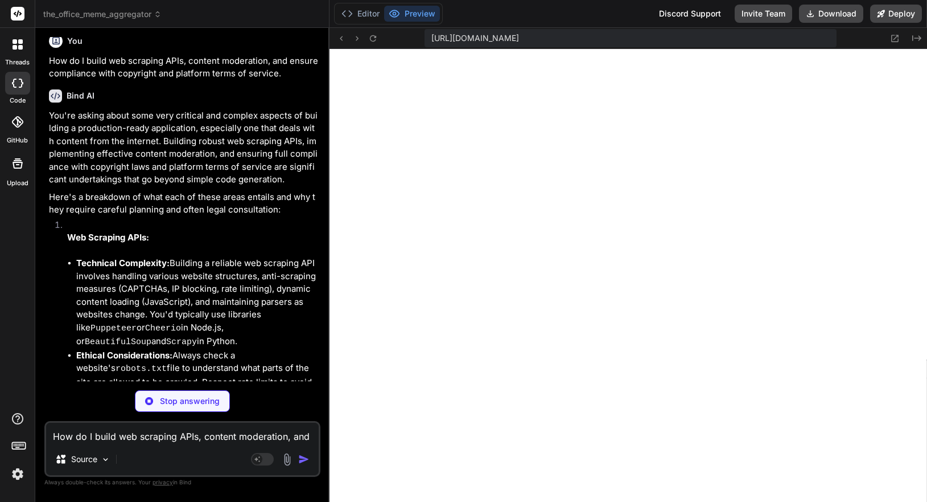
type textarea "x"
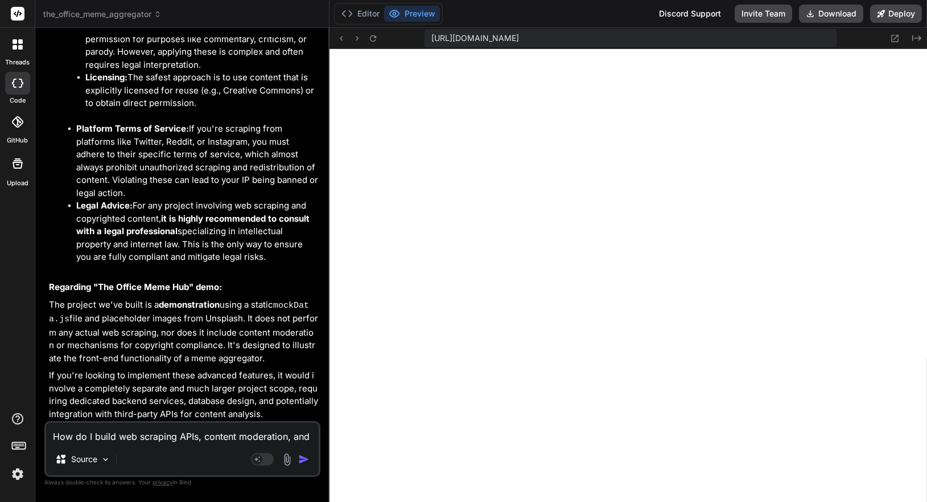
scroll to position [2531, 0]
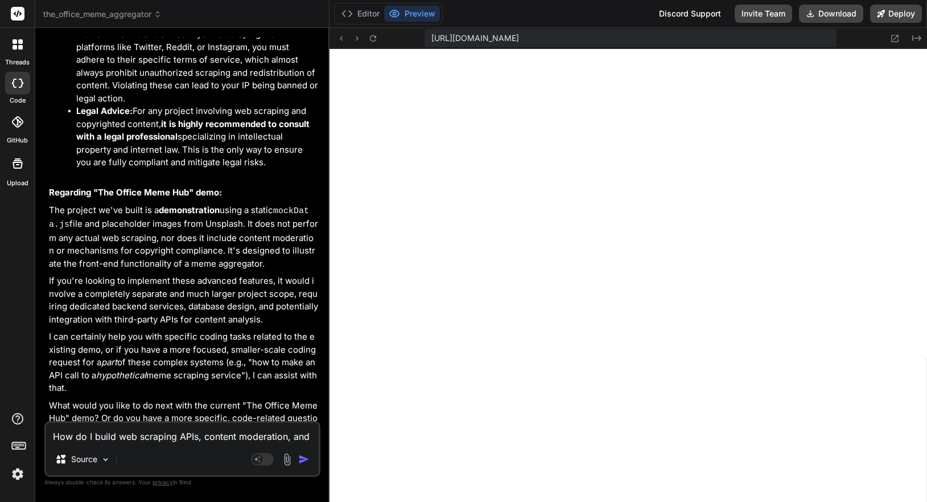
click at [22, 473] on img at bounding box center [17, 473] width 19 height 19
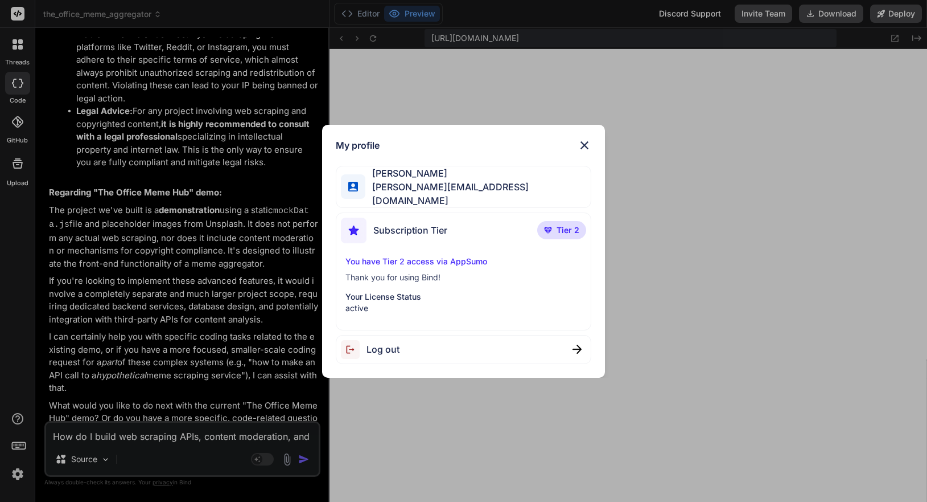
click at [431, 272] on p "Thank you for using Bind!" at bounding box center [464, 277] width 237 height 11
click at [426, 258] on p "You have Tier 2 access via AppSumo" at bounding box center [464, 261] width 237 height 11
click at [173, 277] on div "My profile [PERSON_NAME] [PERSON_NAME][EMAIL_ADDRESS][DOMAIN_NAME] Subscription…" at bounding box center [463, 251] width 927 height 502
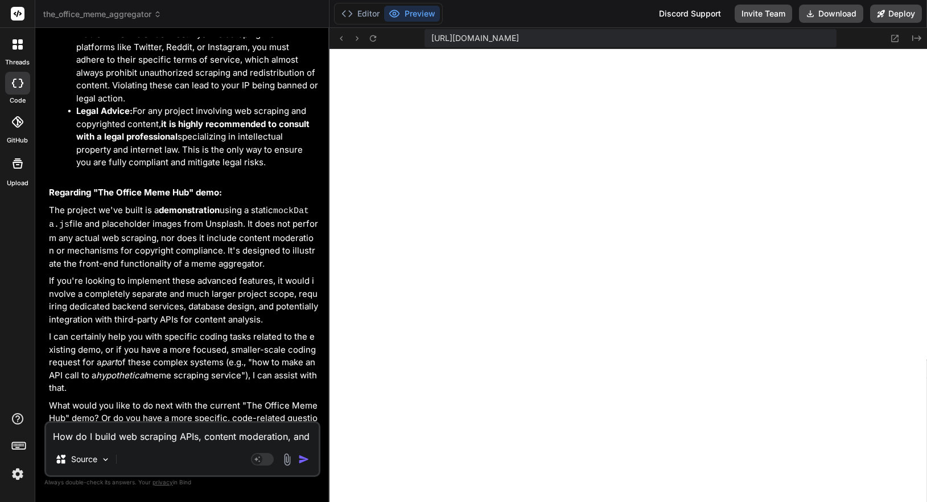
click at [15, 53] on div at bounding box center [18, 44] width 24 height 24
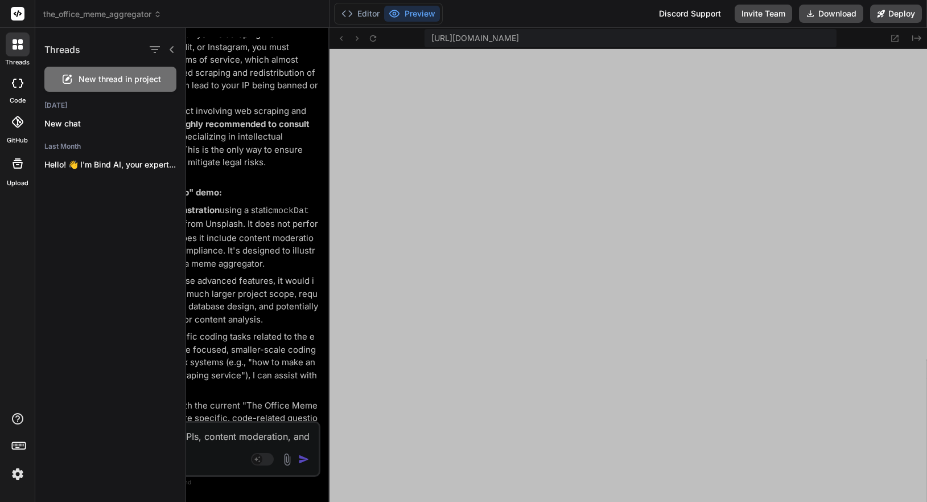
click at [23, 49] on div at bounding box center [18, 44] width 24 height 24
click at [18, 18] on rect at bounding box center [18, 14] width 14 height 14
click at [82, 9] on span "the_office_meme_aggregator" at bounding box center [102, 14] width 118 height 11
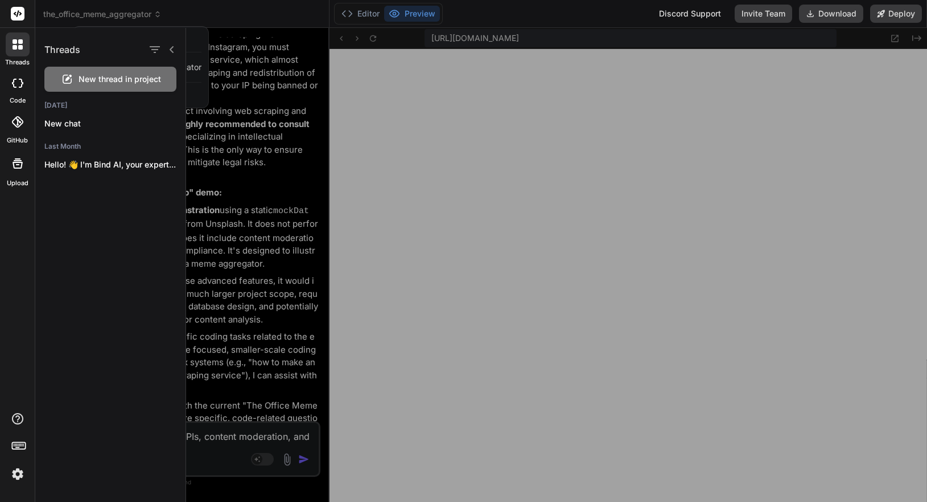
click at [220, 44] on div at bounding box center [556, 265] width 741 height 474
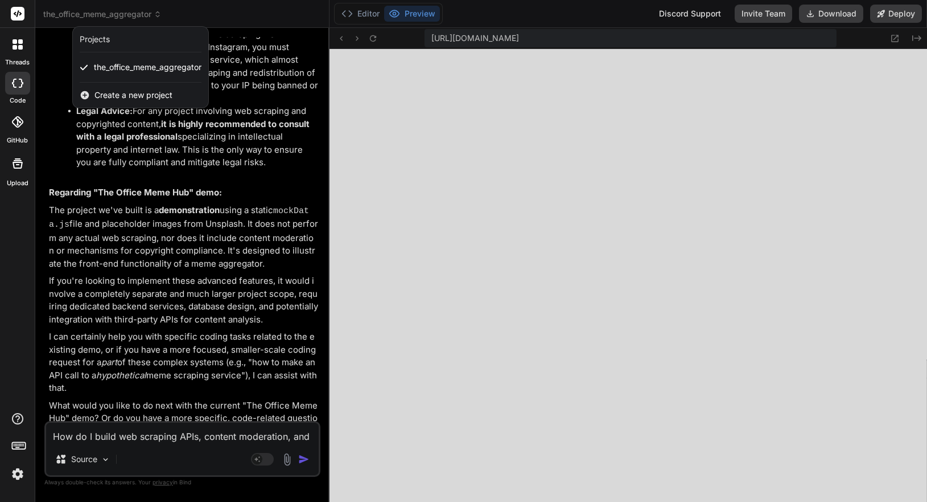
click at [358, 10] on div at bounding box center [463, 251] width 927 height 502
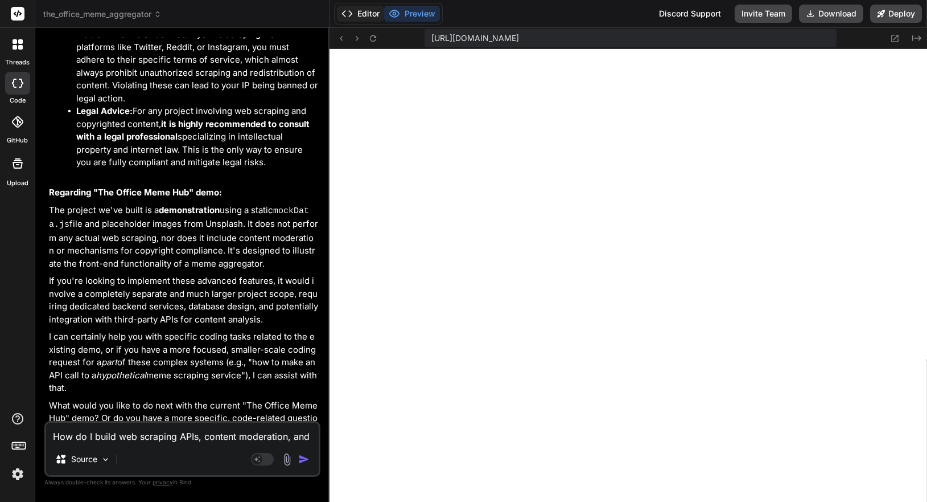
click at [359, 16] on button "Editor" at bounding box center [360, 14] width 47 height 16
